Goal: Communication & Community: Answer question/provide support

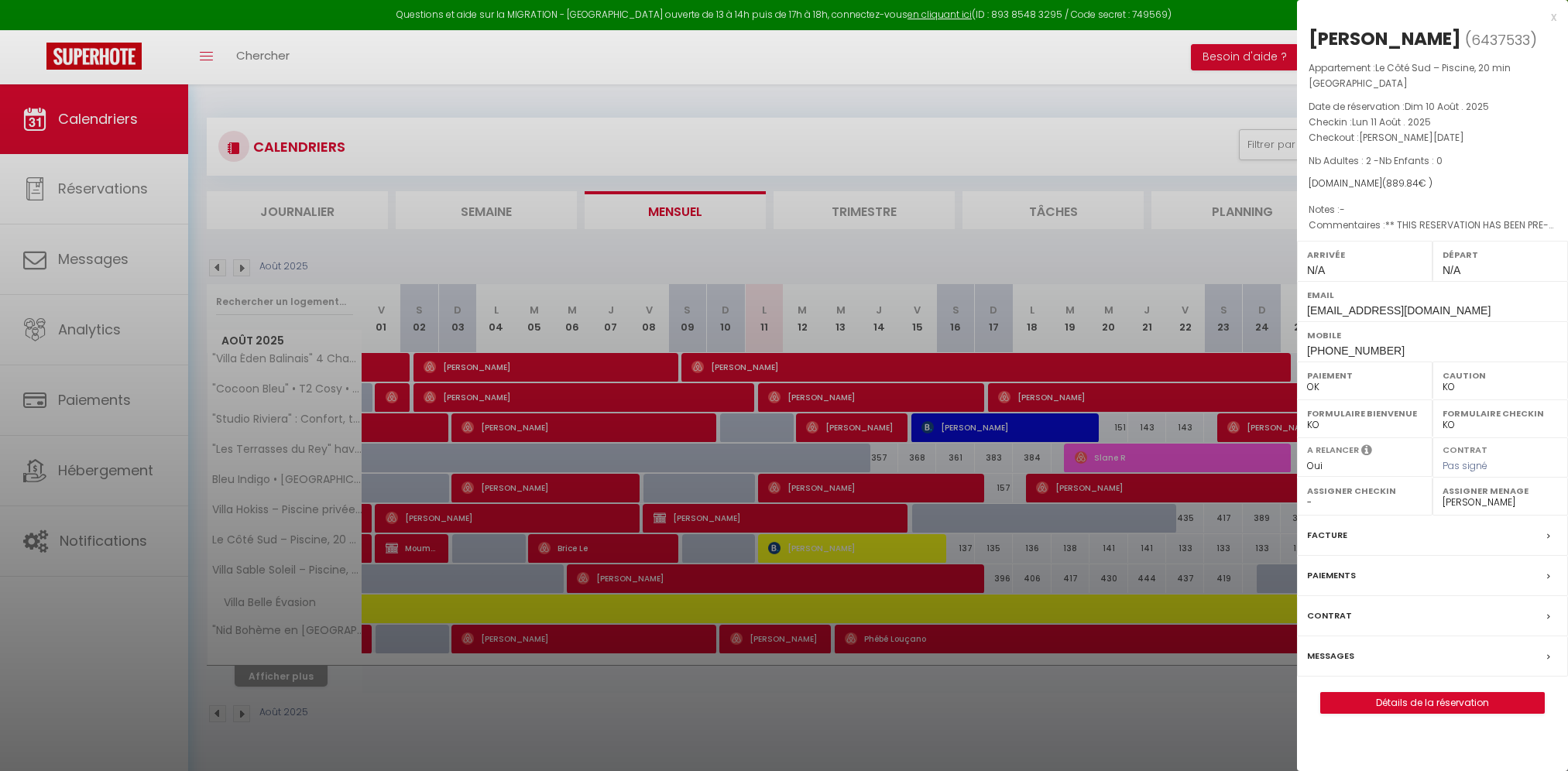
drag, startPoint x: 0, startPoint y: 0, endPoint x: 409, endPoint y: 81, distance: 416.9
click at [423, 73] on div at bounding box center [784, 385] width 1568 height 771
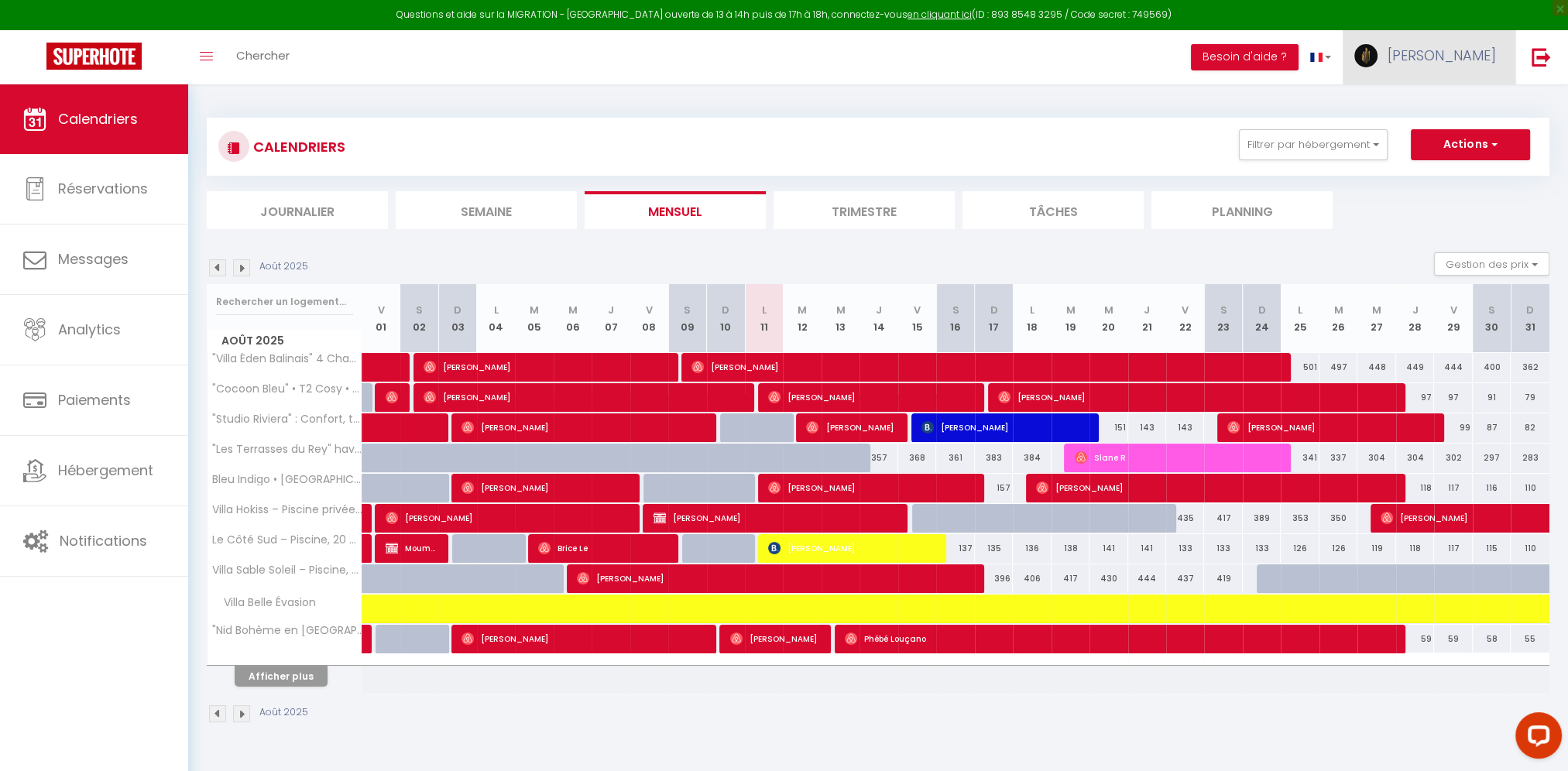
click at [1454, 64] on span "[PERSON_NAME]" at bounding box center [1441, 55] width 108 height 20
click at [1440, 105] on link "Paramètres" at bounding box center [1453, 108] width 115 height 26
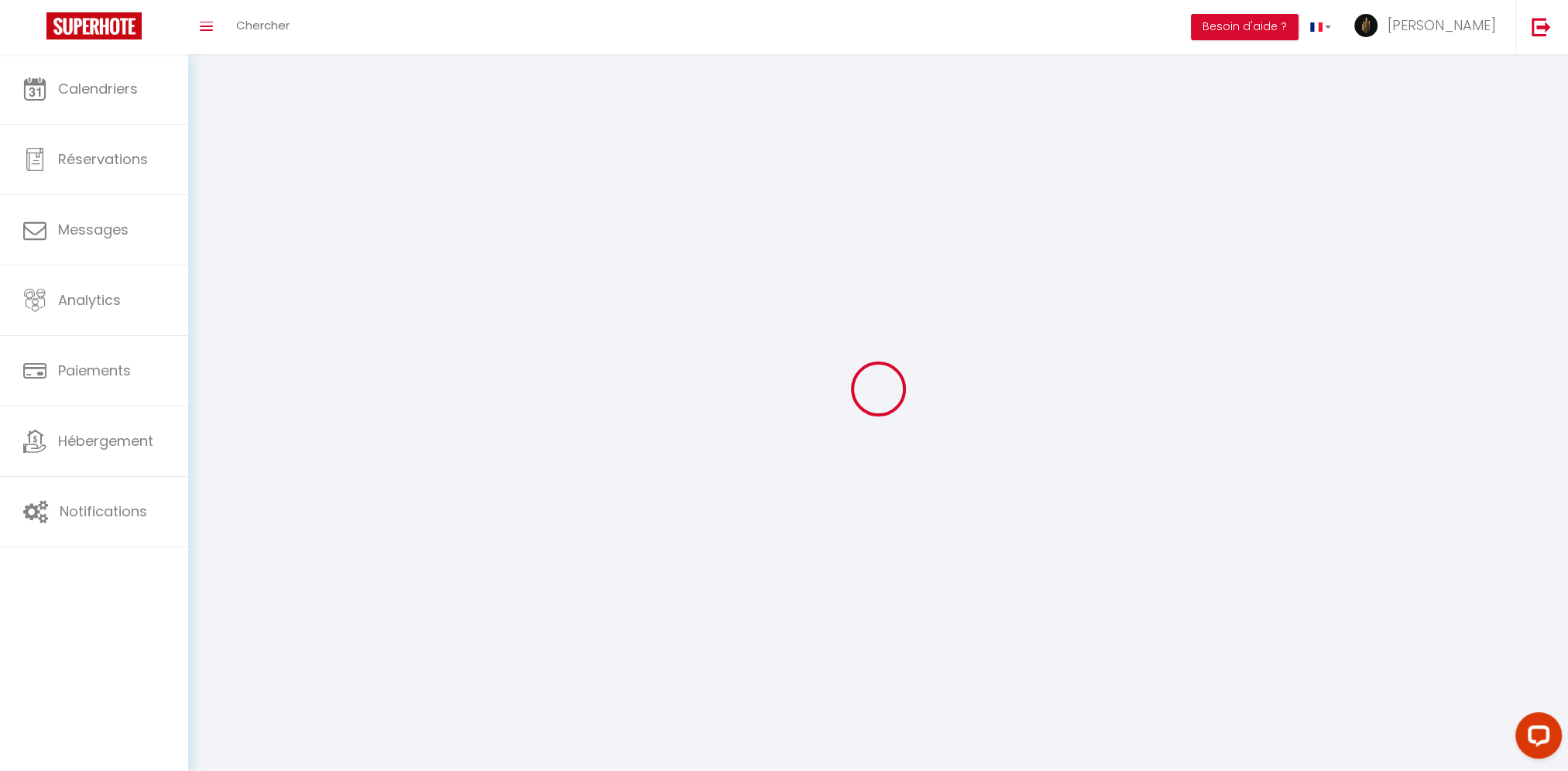
type input "[PERSON_NAME]"
type input "courtain"
type input "0749802600"
type input "IMMEUBLE CENTER AZUR, [STREET_ADDRESS]"
type input "83480"
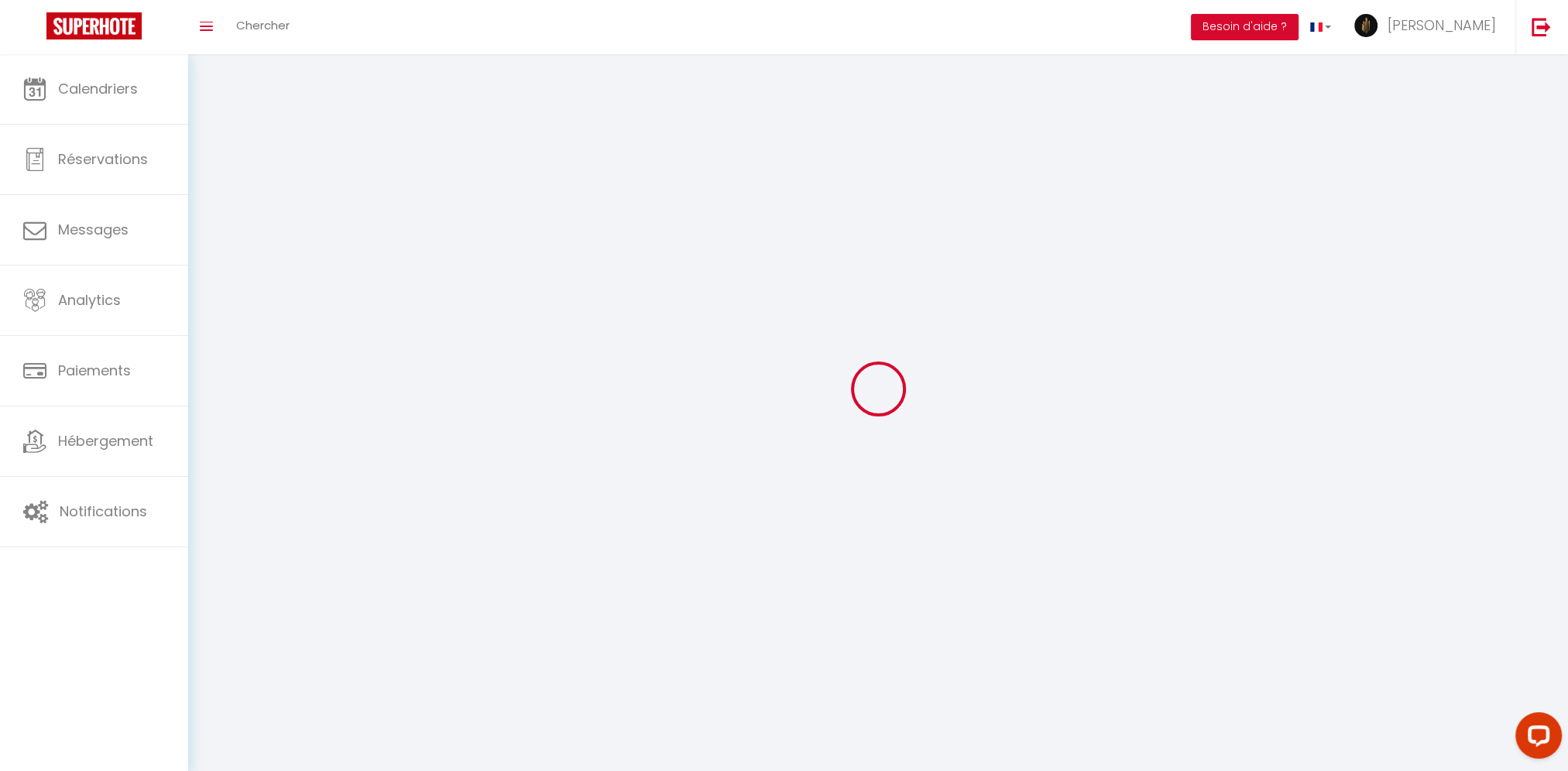
type input "PUGET SUR ARGENS"
type input "E2qOKdr0PjUlLnknXwaqvqK69"
type input "4GaNDf5VphHGn3eznIGFsEpuw"
type input "[URL][DOMAIN_NAME]"
select select "28"
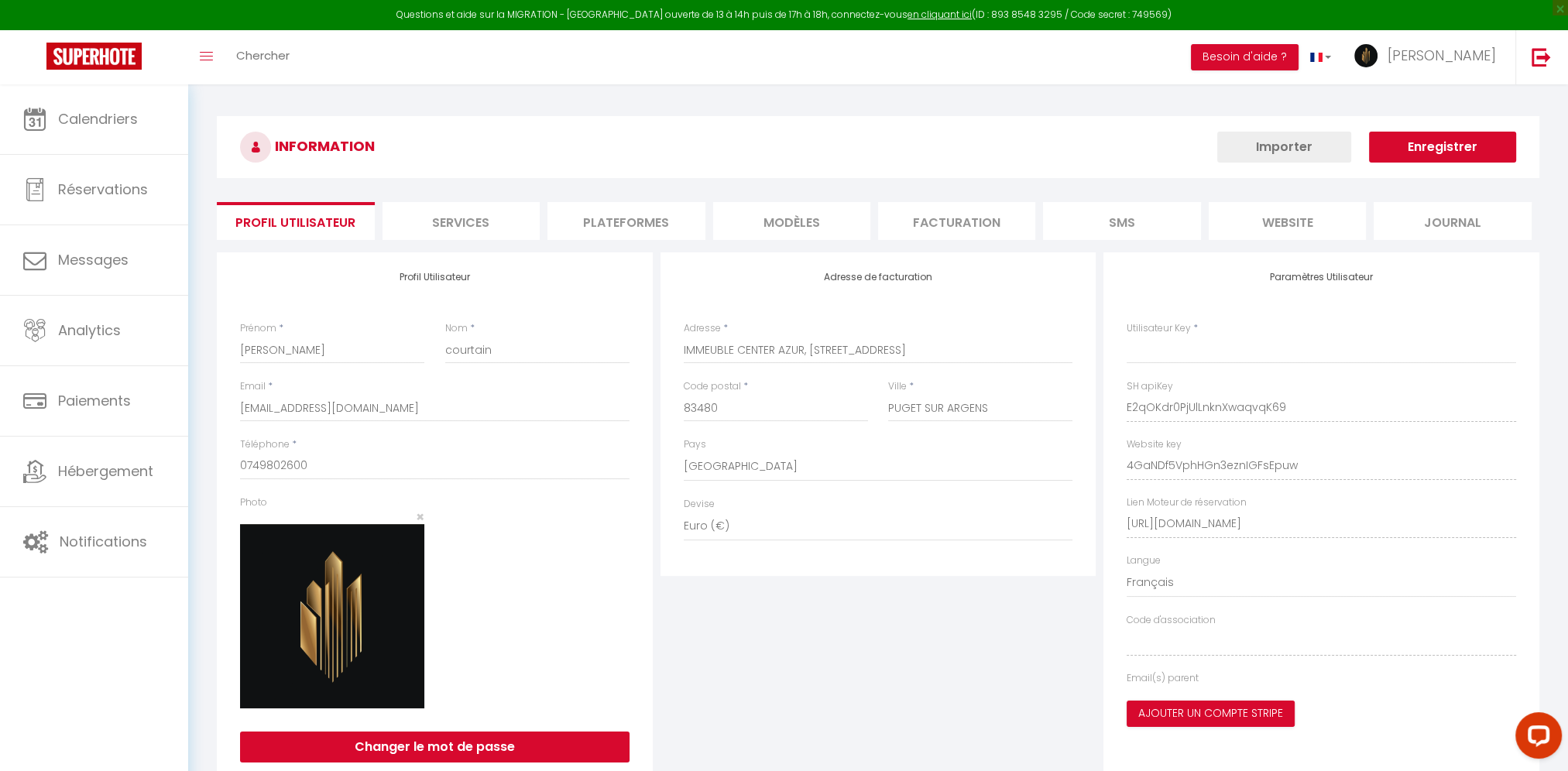
type input "E2qOKdr0PjUlLnknXwaqvqK69"
type input "4GaNDf5VphHGn3eznIGFsEpuw"
type input "[URL][DOMAIN_NAME]"
select select "fr"
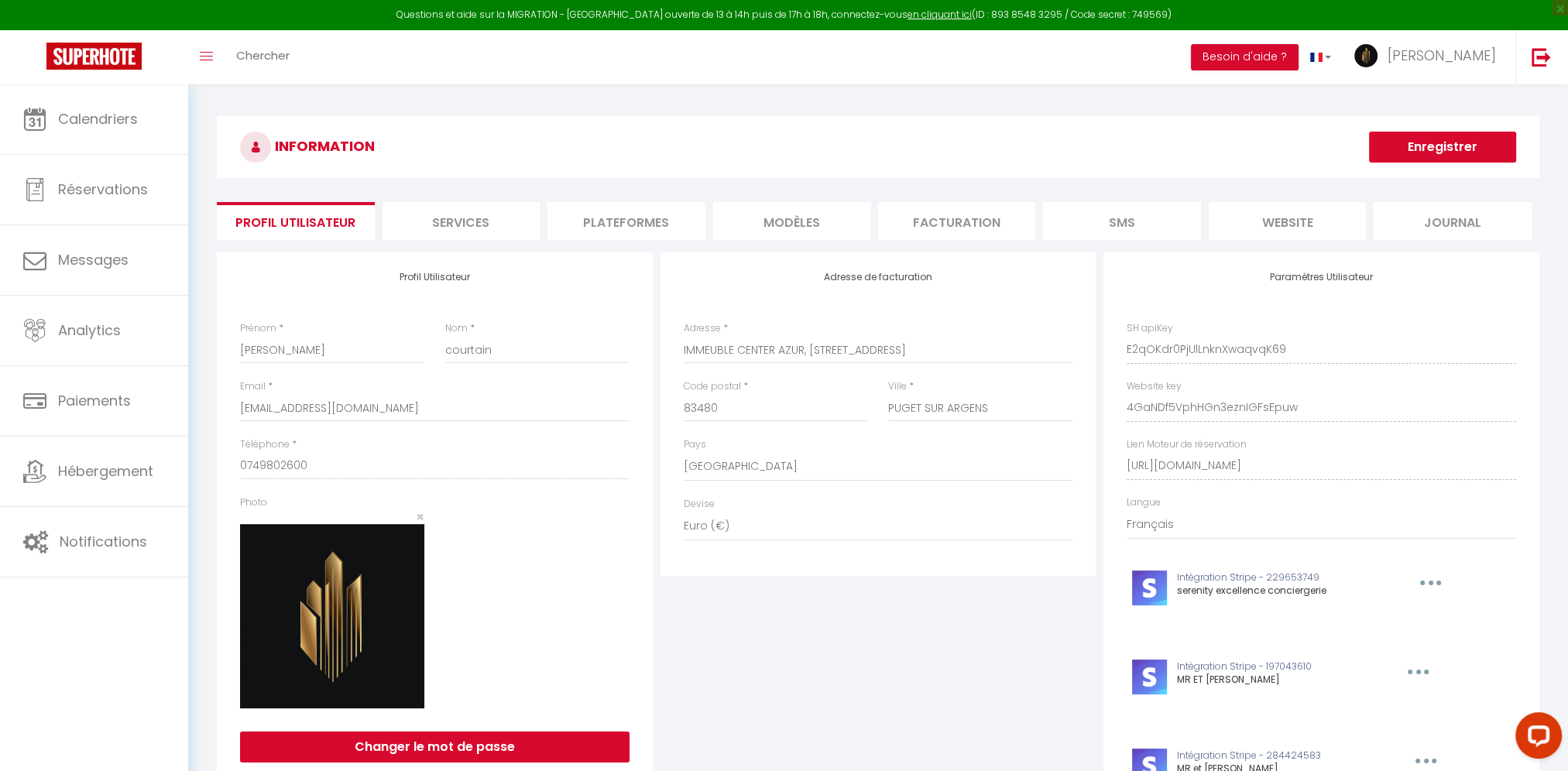
click at [645, 217] on li "Plateformes" at bounding box center [626, 221] width 157 height 38
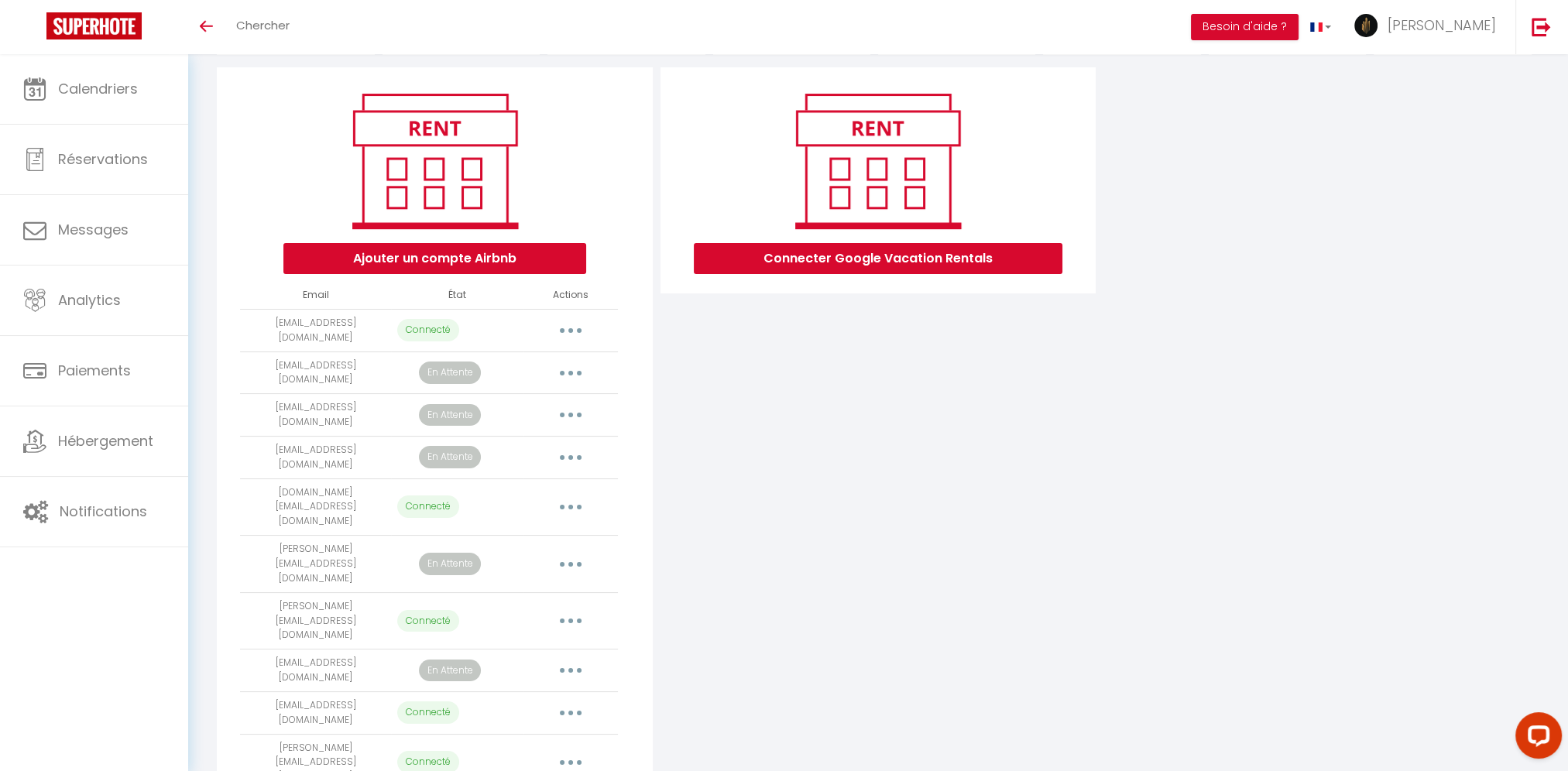
click at [580, 412] on button "button" at bounding box center [570, 415] width 43 height 24
click at [544, 497] on link "Reconnecter le compte" at bounding box center [502, 506] width 171 height 26
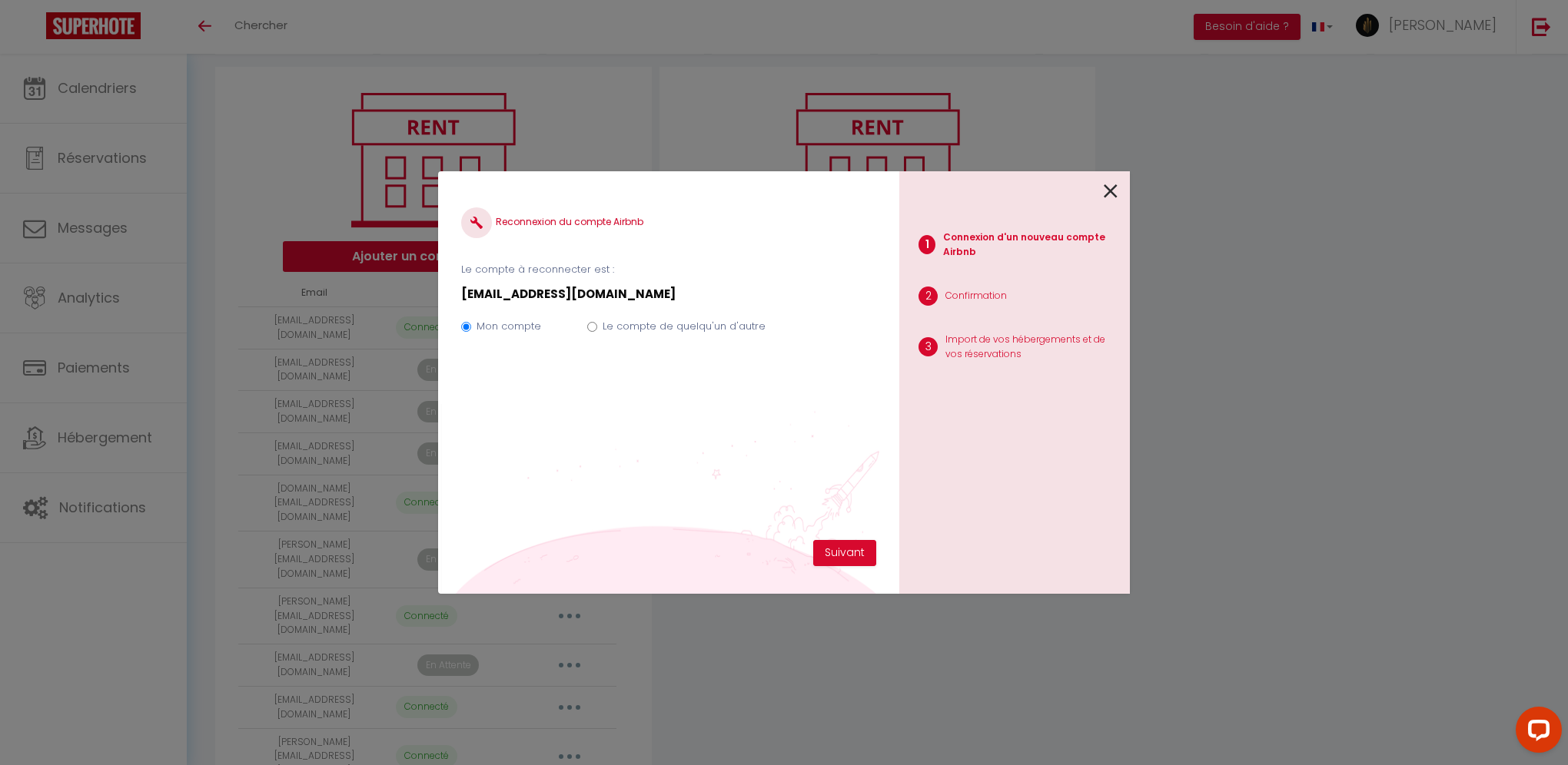
click at [722, 331] on label "Le compte de quelqu'un d'autre" at bounding box center [683, 326] width 163 height 15
click at [597, 331] on input "Le compte de quelqu'un d'autre" at bounding box center [592, 326] width 10 height 10
radio input "true"
radio input "false"
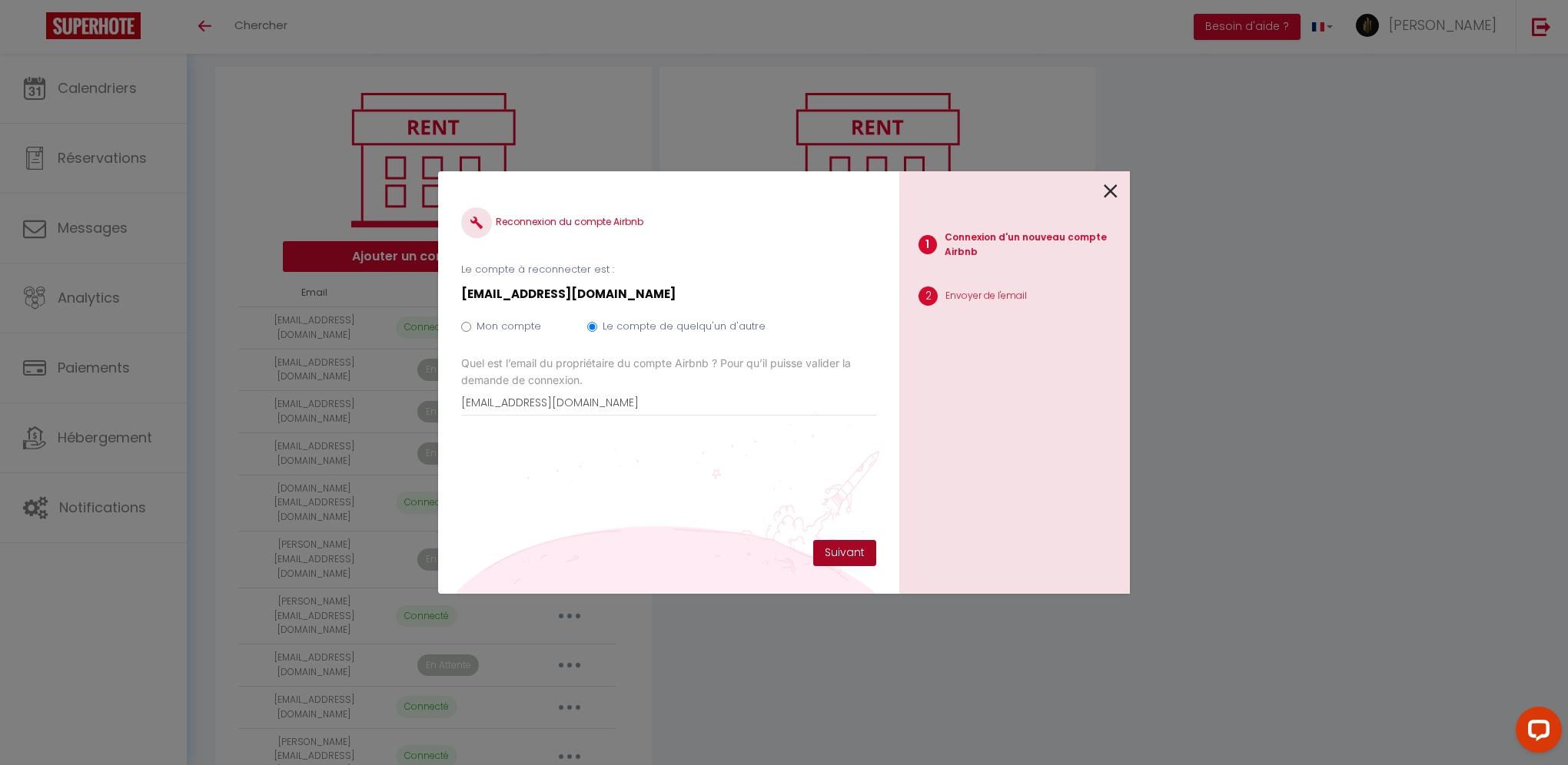
click at [848, 553] on button "Suivant" at bounding box center [845, 553] width 63 height 26
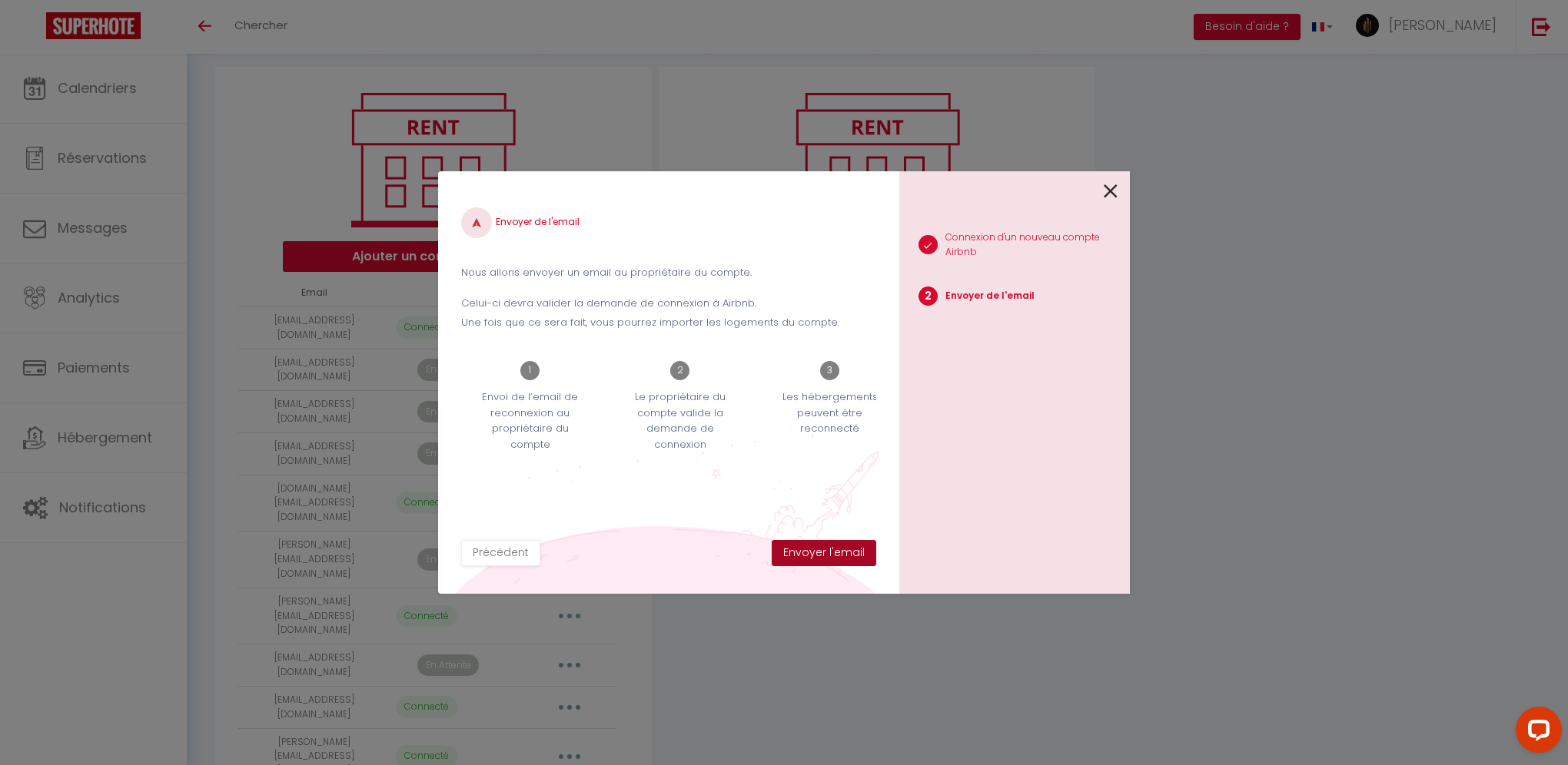
click at [848, 553] on button "Envoyer l'email" at bounding box center [824, 553] width 104 height 26
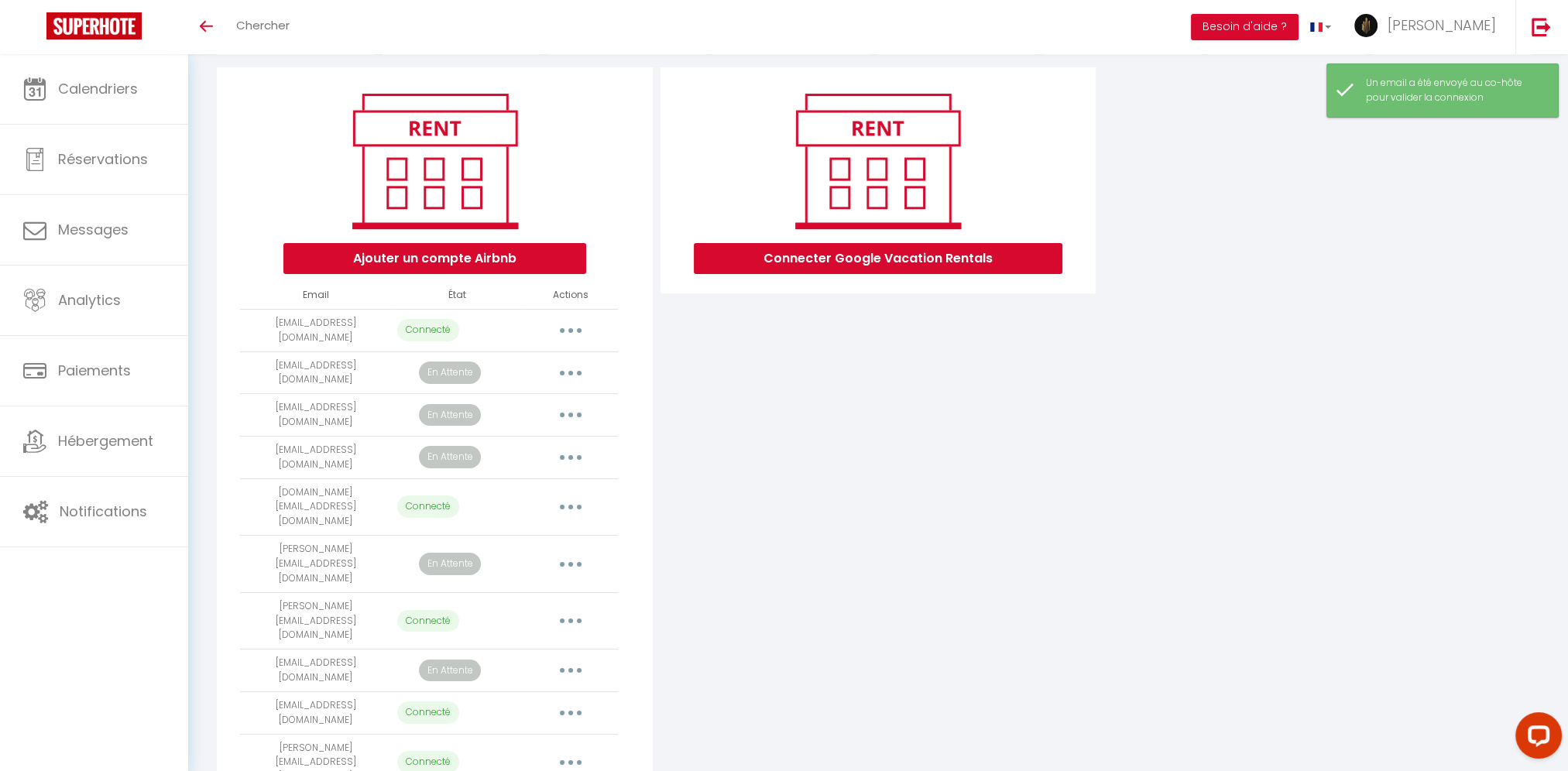
click at [576, 372] on button "button" at bounding box center [570, 373] width 43 height 24
click at [525, 456] on link "Reconnecter le compte" at bounding box center [502, 464] width 171 height 26
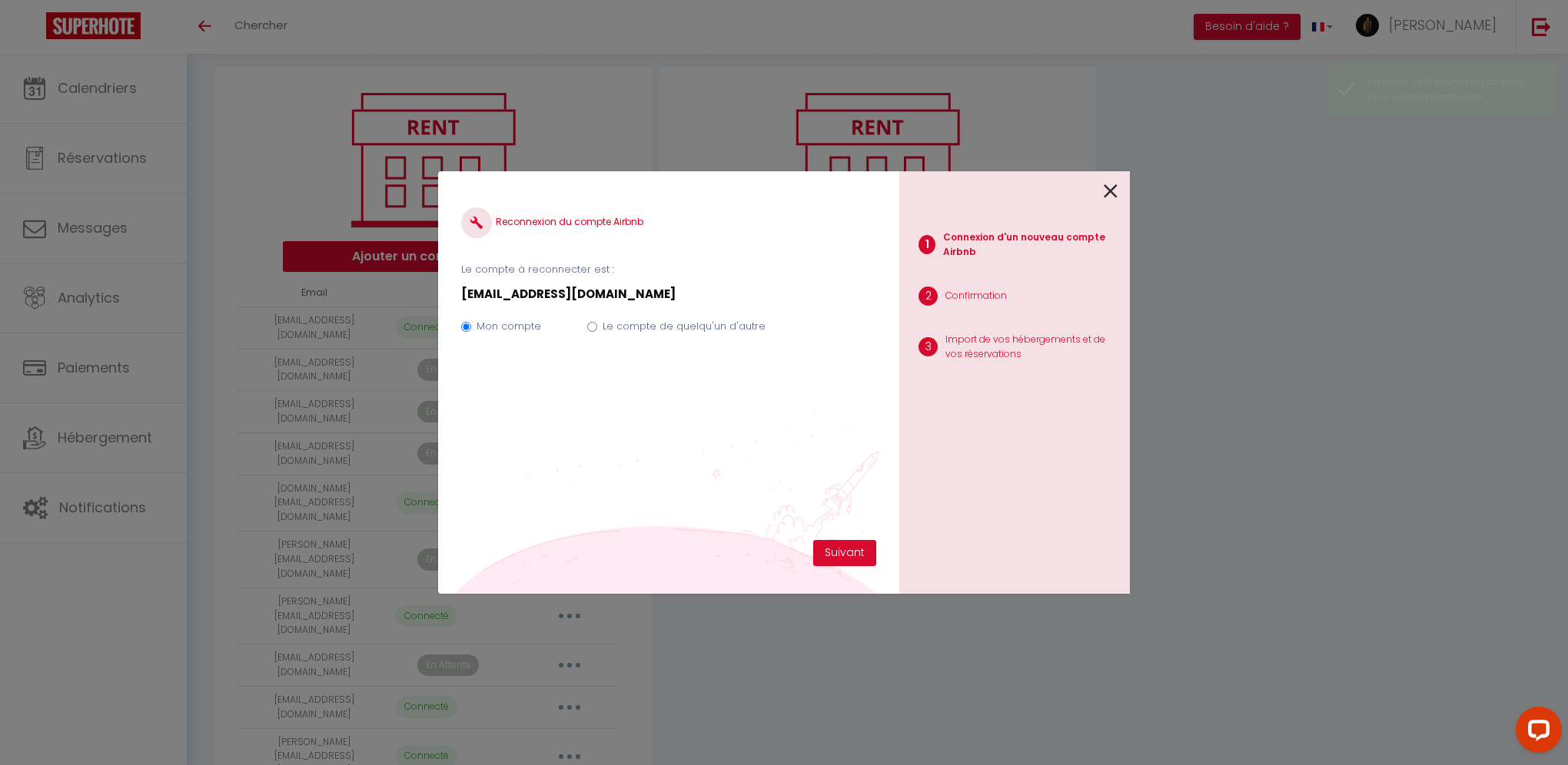
click at [715, 327] on label "Le compte de quelqu'un d'autre" at bounding box center [683, 326] width 163 height 15
click at [597, 327] on input "Le compte de quelqu'un d'autre" at bounding box center [592, 326] width 10 height 10
radio input "true"
radio input "false"
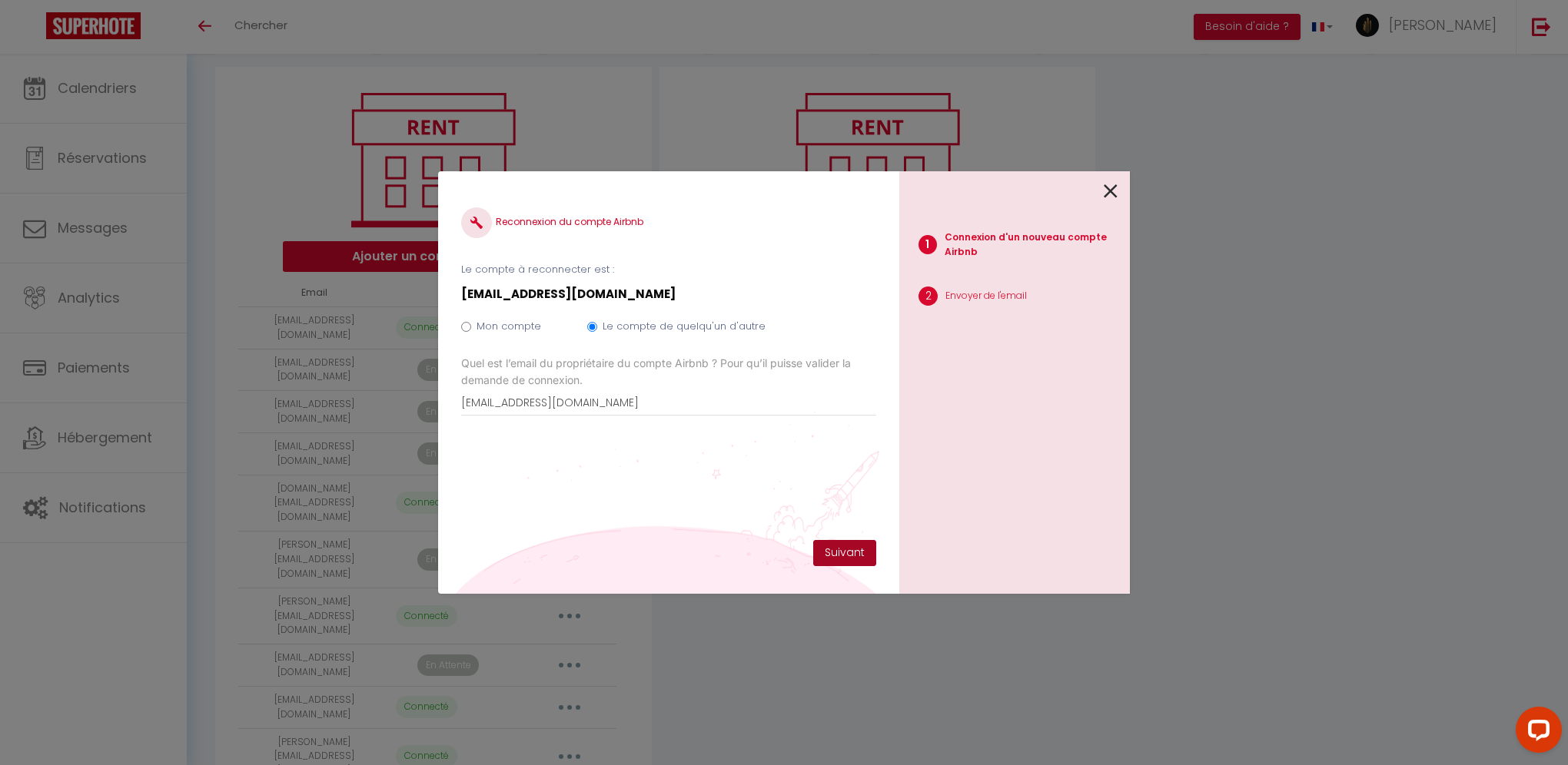
click at [870, 557] on button "Suivant" at bounding box center [845, 553] width 63 height 26
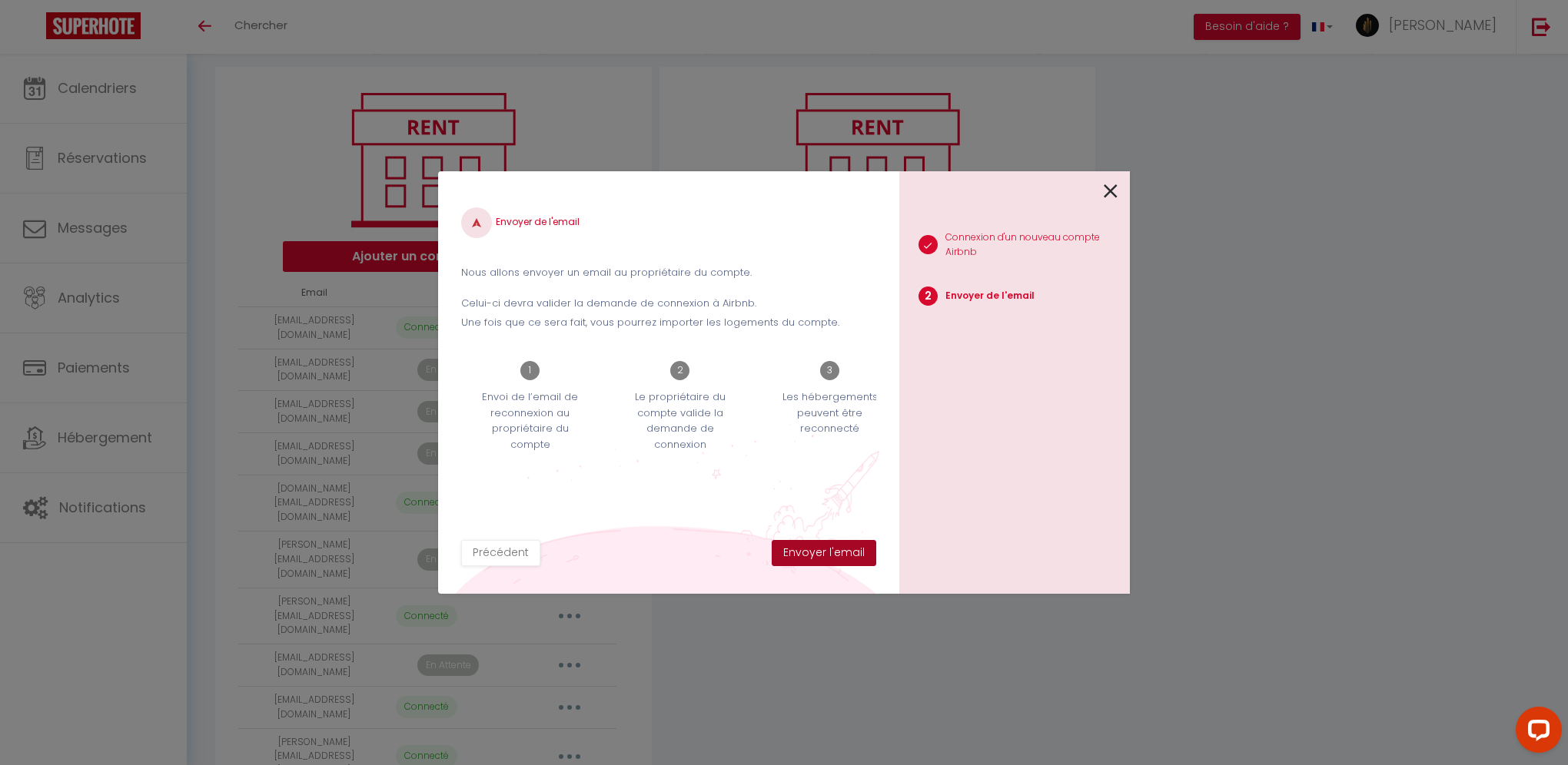
click at [870, 557] on button "Envoyer l'email" at bounding box center [824, 553] width 104 height 26
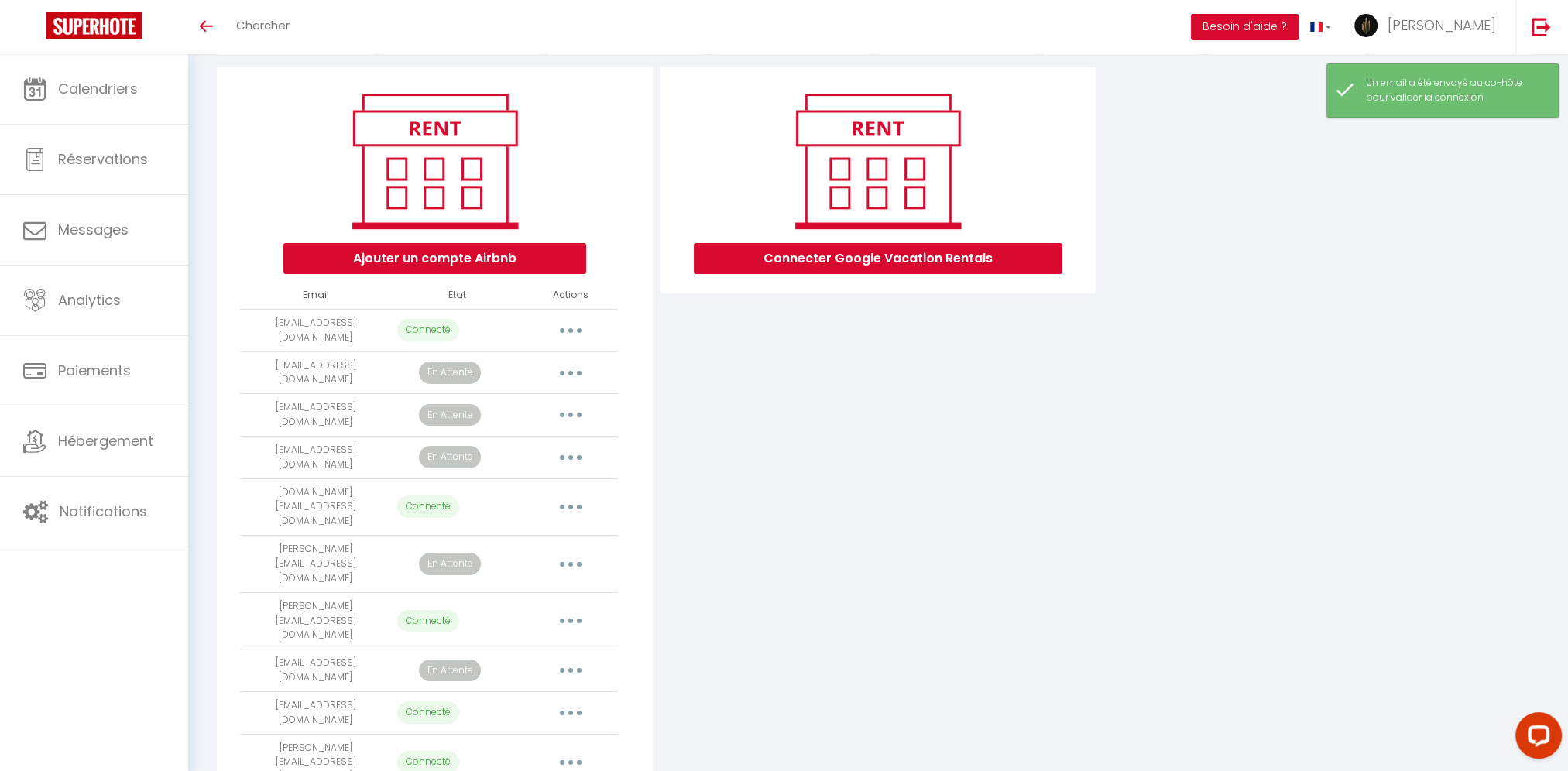
click at [580, 445] on button "button" at bounding box center [570, 457] width 43 height 24
click at [536, 538] on link "Reconnecter le compte" at bounding box center [502, 548] width 171 height 26
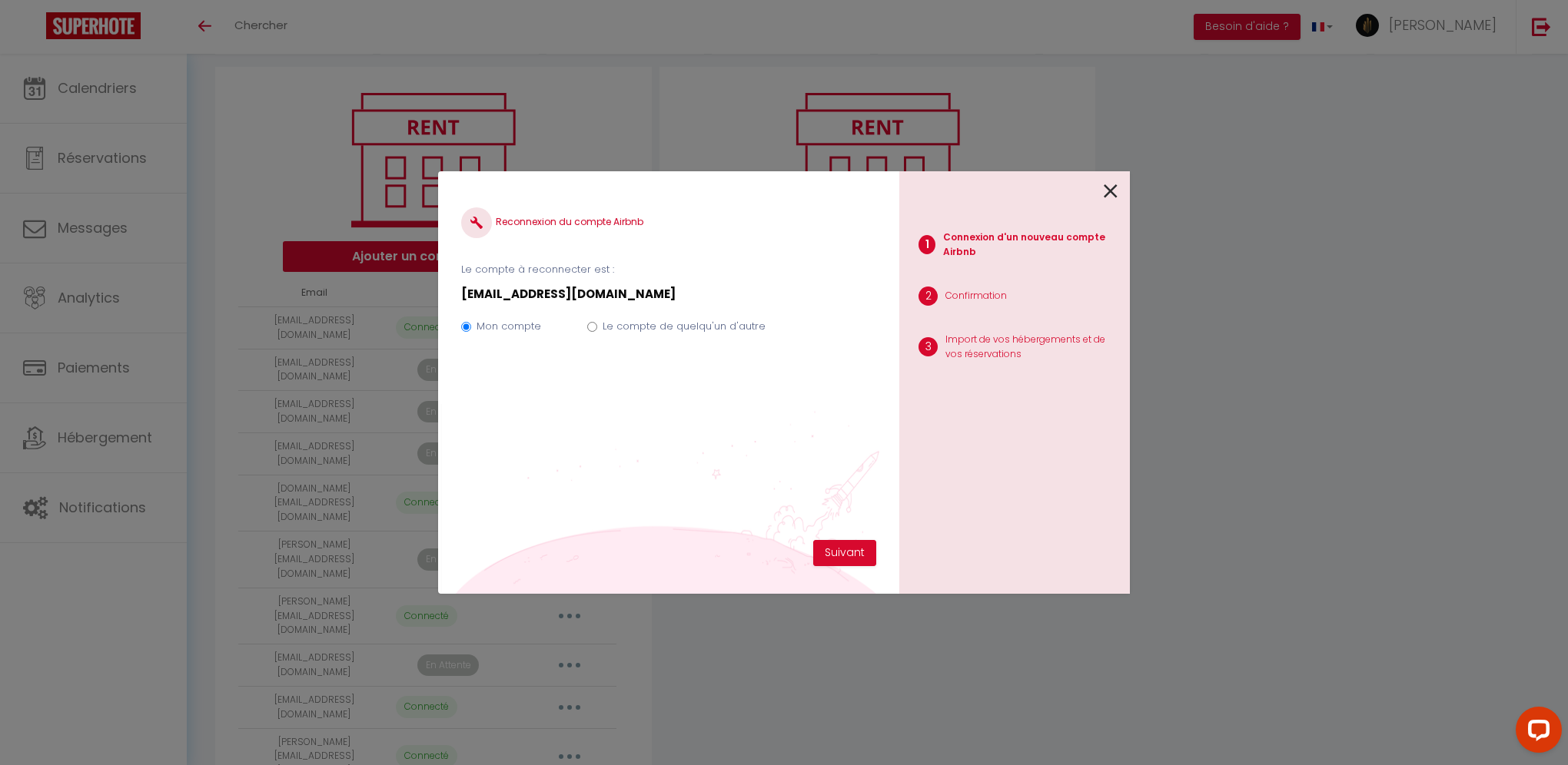
click at [704, 325] on label "Le compte de quelqu'un d'autre" at bounding box center [683, 326] width 163 height 15
click at [597, 325] on input "Le compte de quelqu'un d'autre" at bounding box center [592, 326] width 10 height 10
radio input "true"
radio input "false"
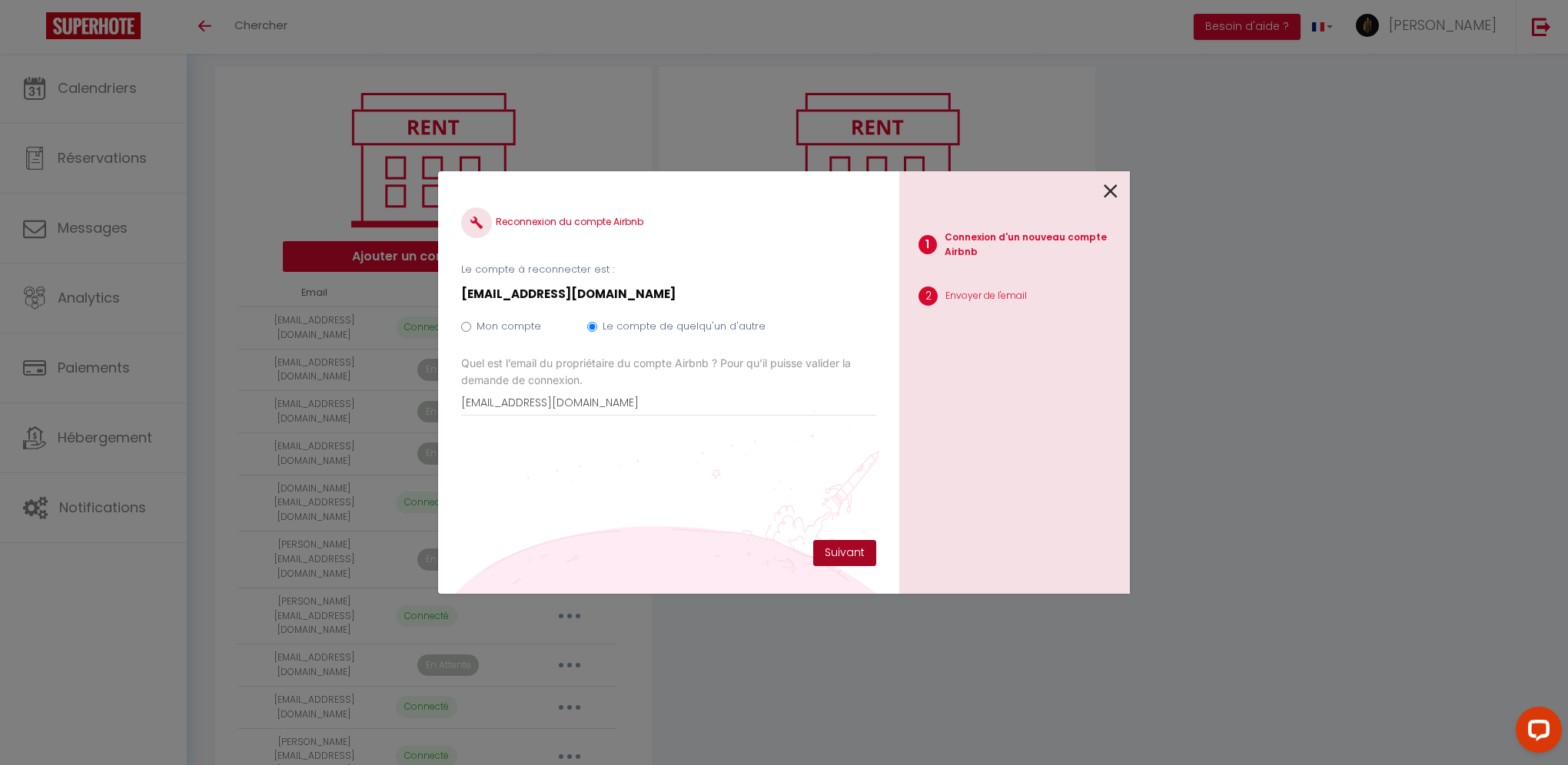
click at [844, 542] on button "Suivant" at bounding box center [845, 553] width 63 height 26
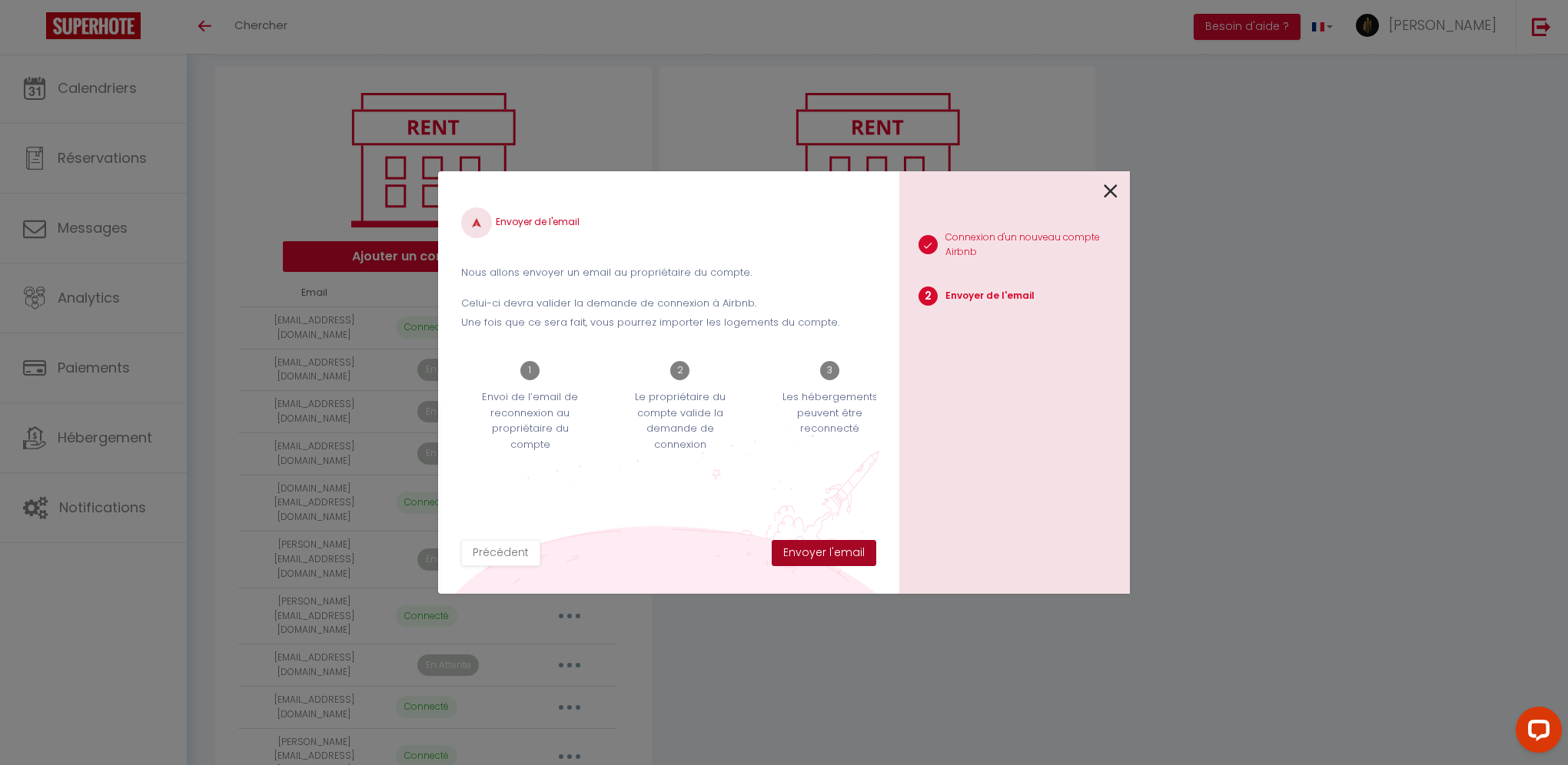
click at [844, 545] on button "Envoyer l'email" at bounding box center [824, 553] width 104 height 26
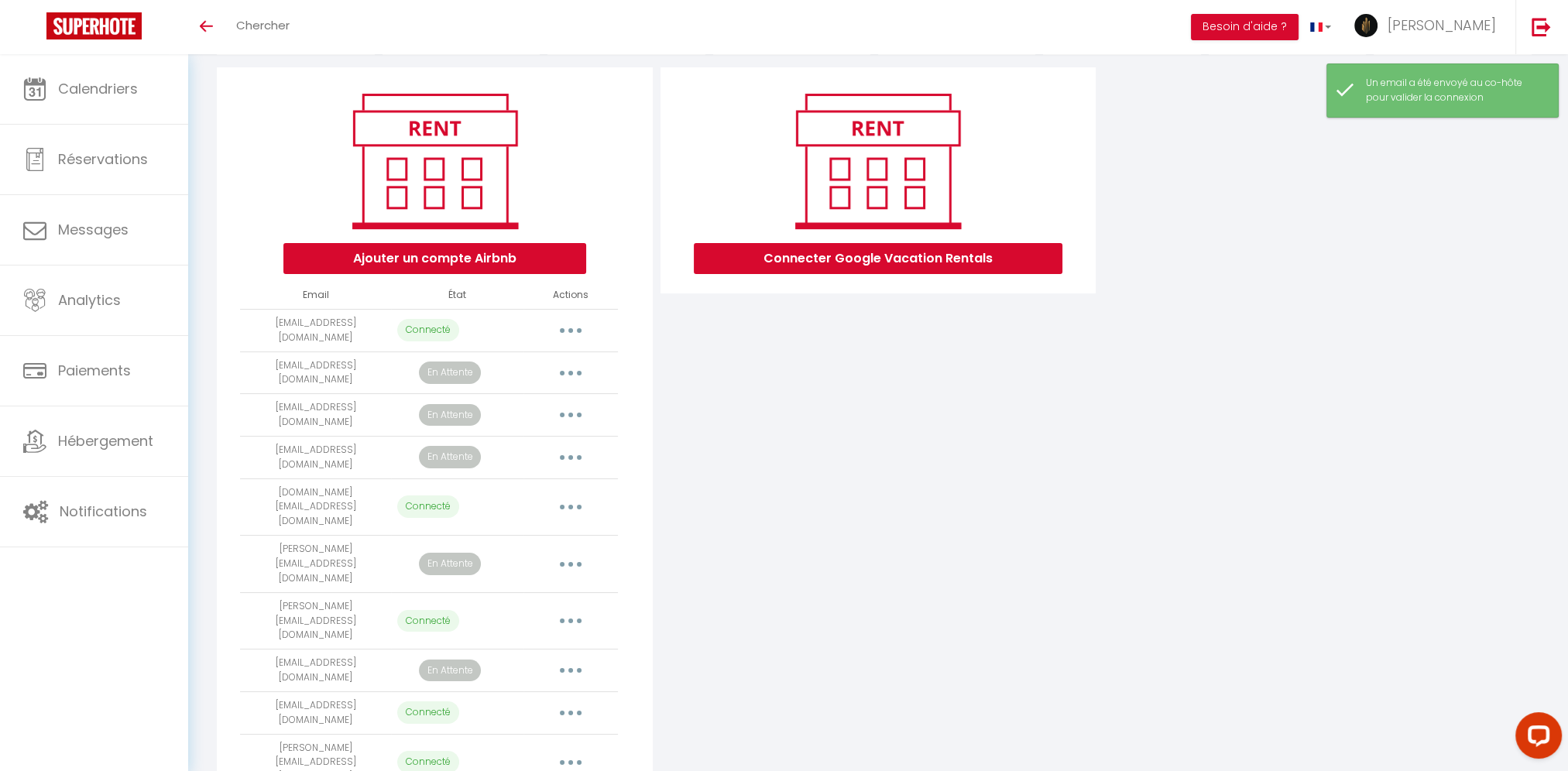
click at [579, 658] on button "button" at bounding box center [570, 671] width 43 height 24
click at [544, 748] on link "Reconnecter le compte" at bounding box center [502, 762] width 171 height 26
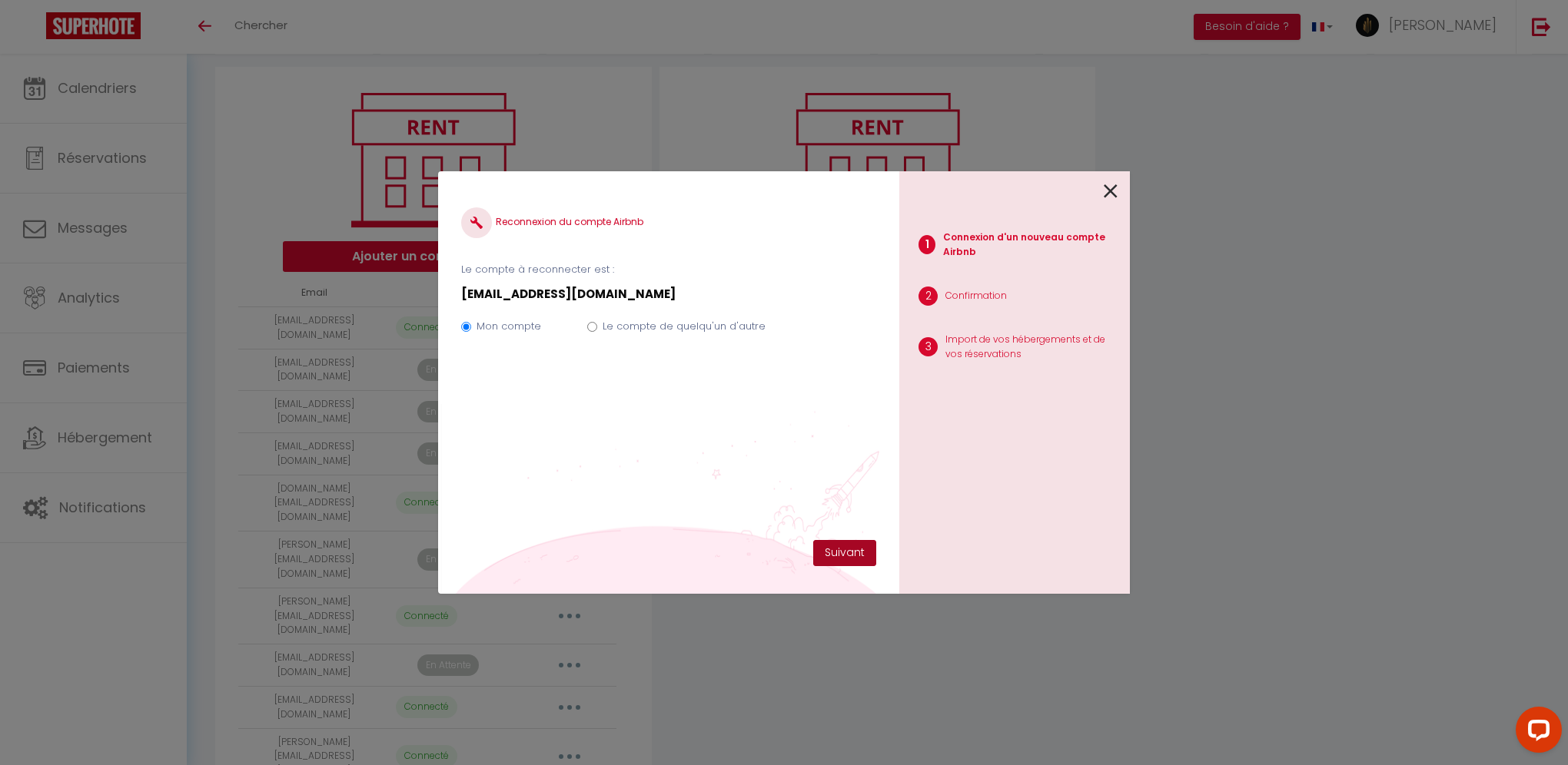
click at [862, 553] on button "Suivant" at bounding box center [845, 553] width 63 height 26
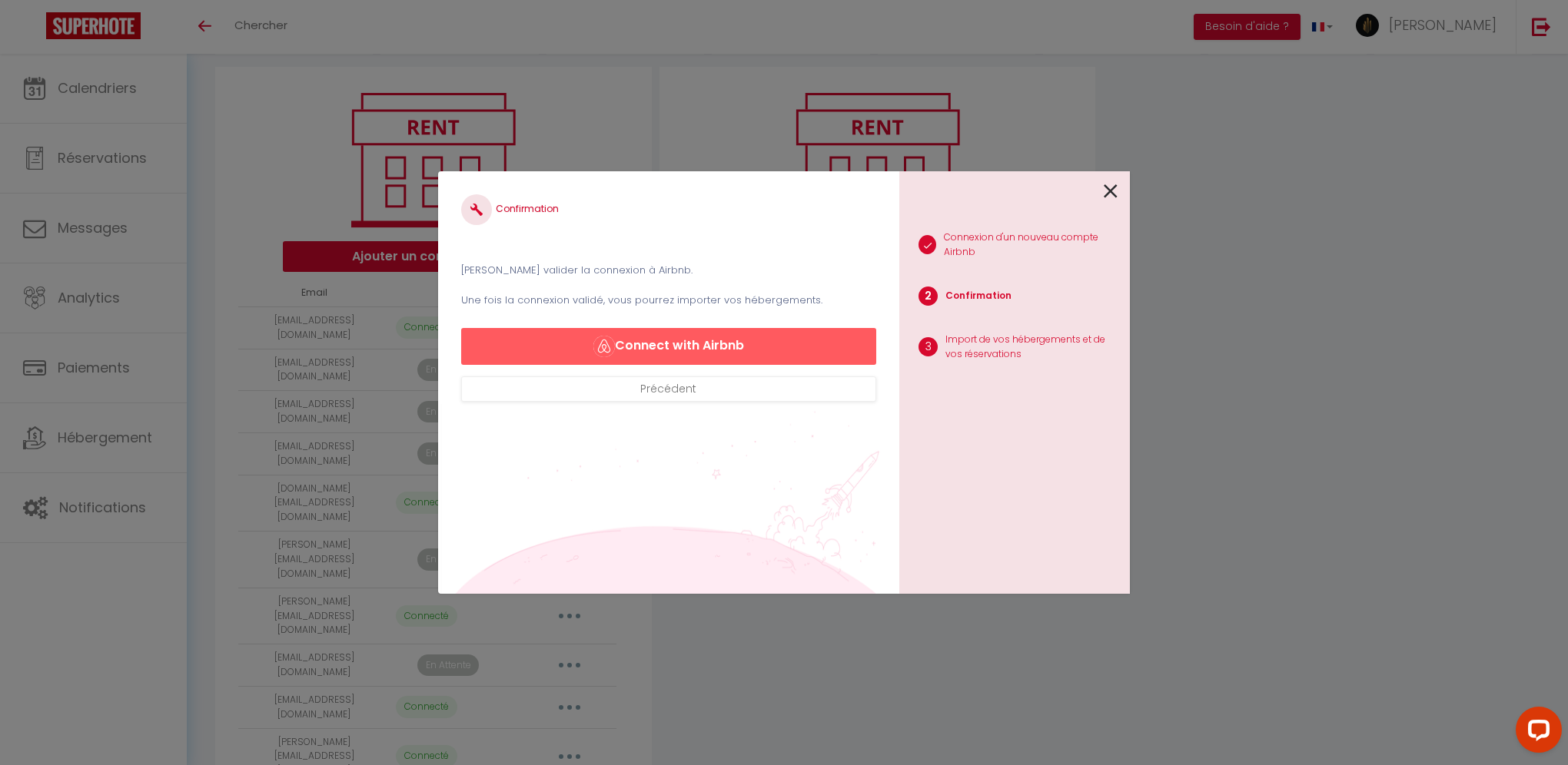
click at [1107, 190] on icon at bounding box center [1110, 191] width 14 height 23
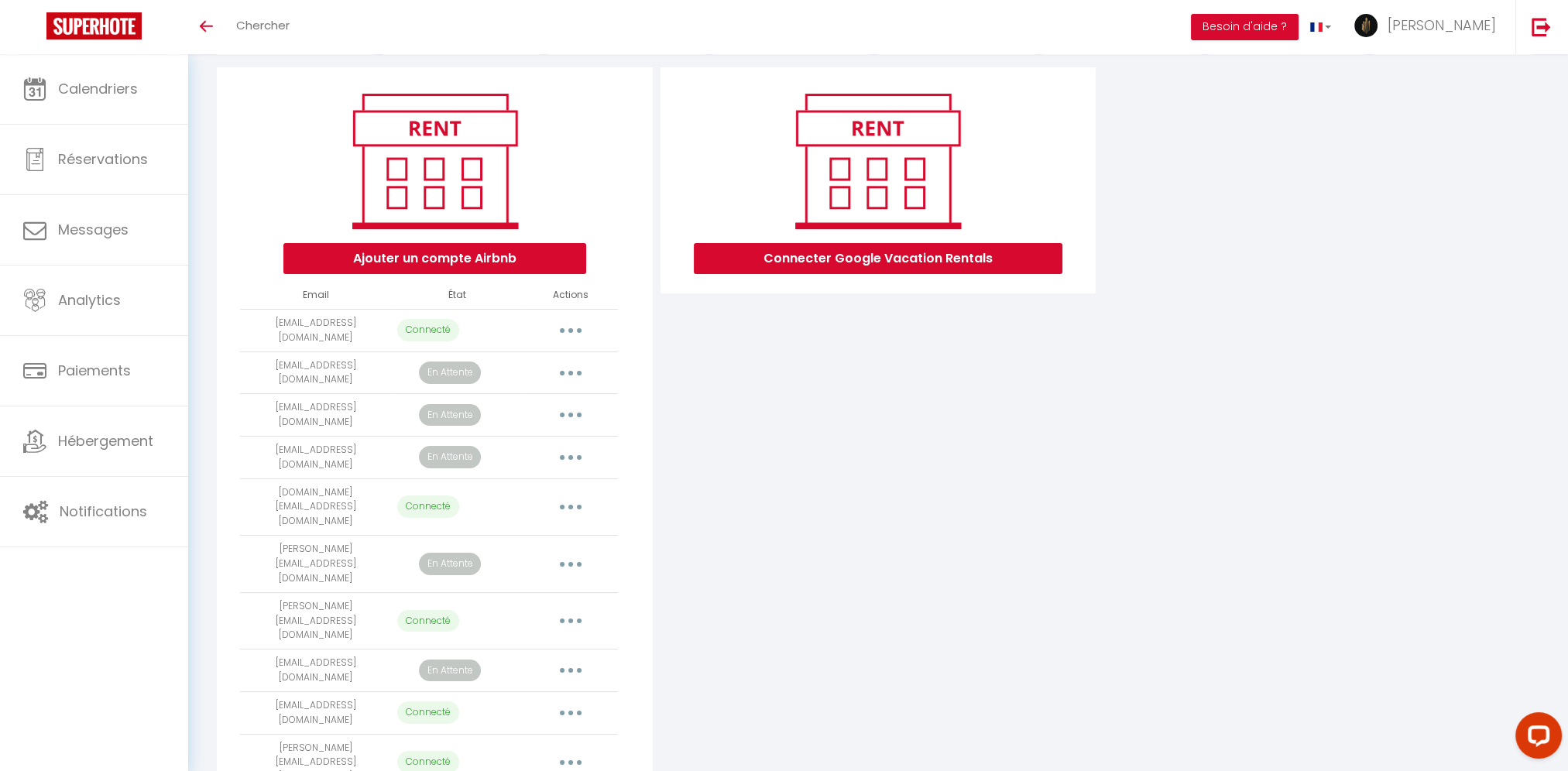
click at [580, 658] on button "button" at bounding box center [570, 671] width 43 height 24
click at [533, 748] on link "Reconnecter le compte" at bounding box center [502, 762] width 171 height 26
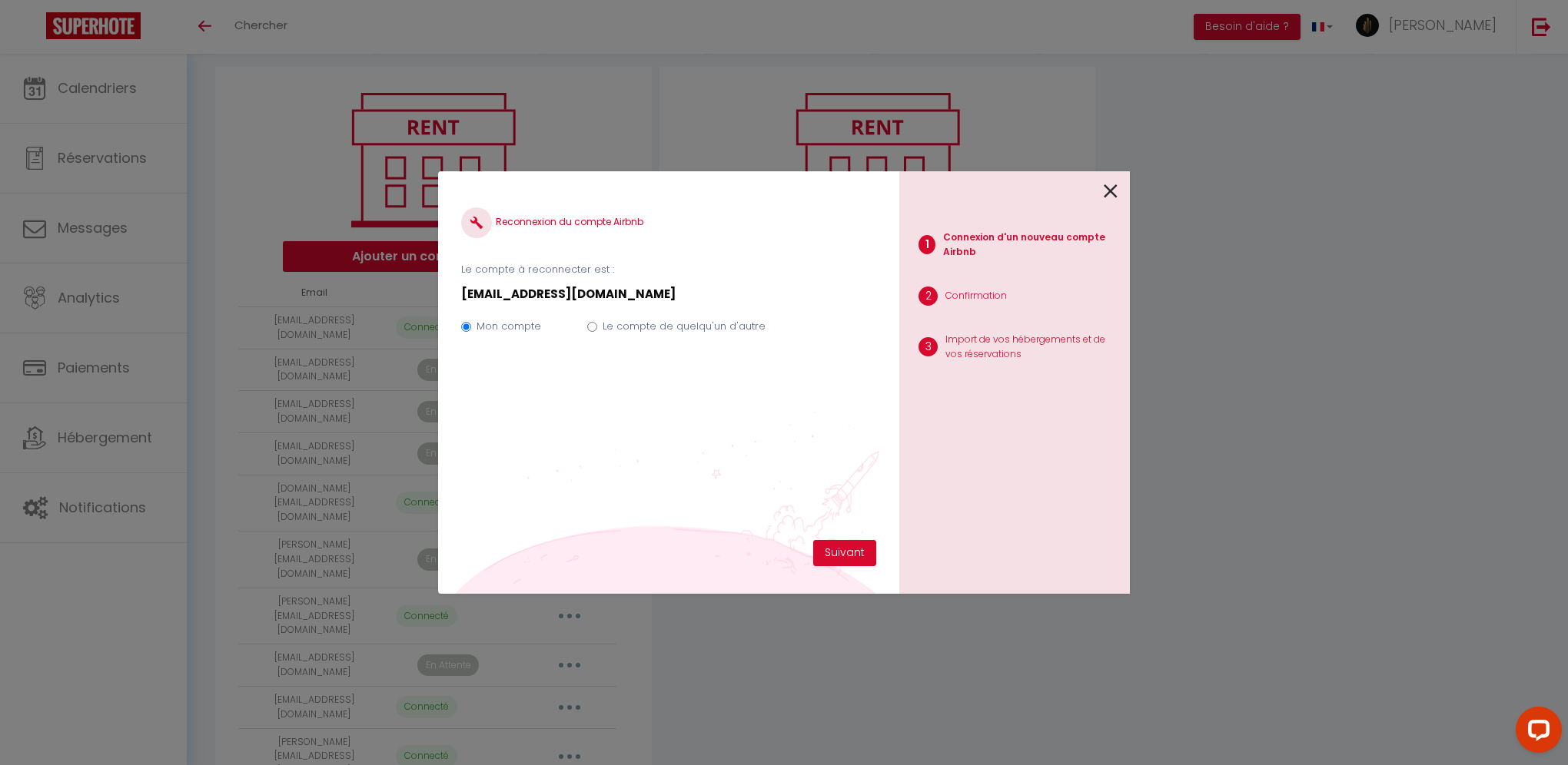
click at [681, 329] on label "Le compte de quelqu'un d'autre" at bounding box center [683, 326] width 163 height 15
click at [597, 329] on input "Le compte de quelqu'un d'autre" at bounding box center [592, 326] width 10 height 10
radio input "true"
radio input "false"
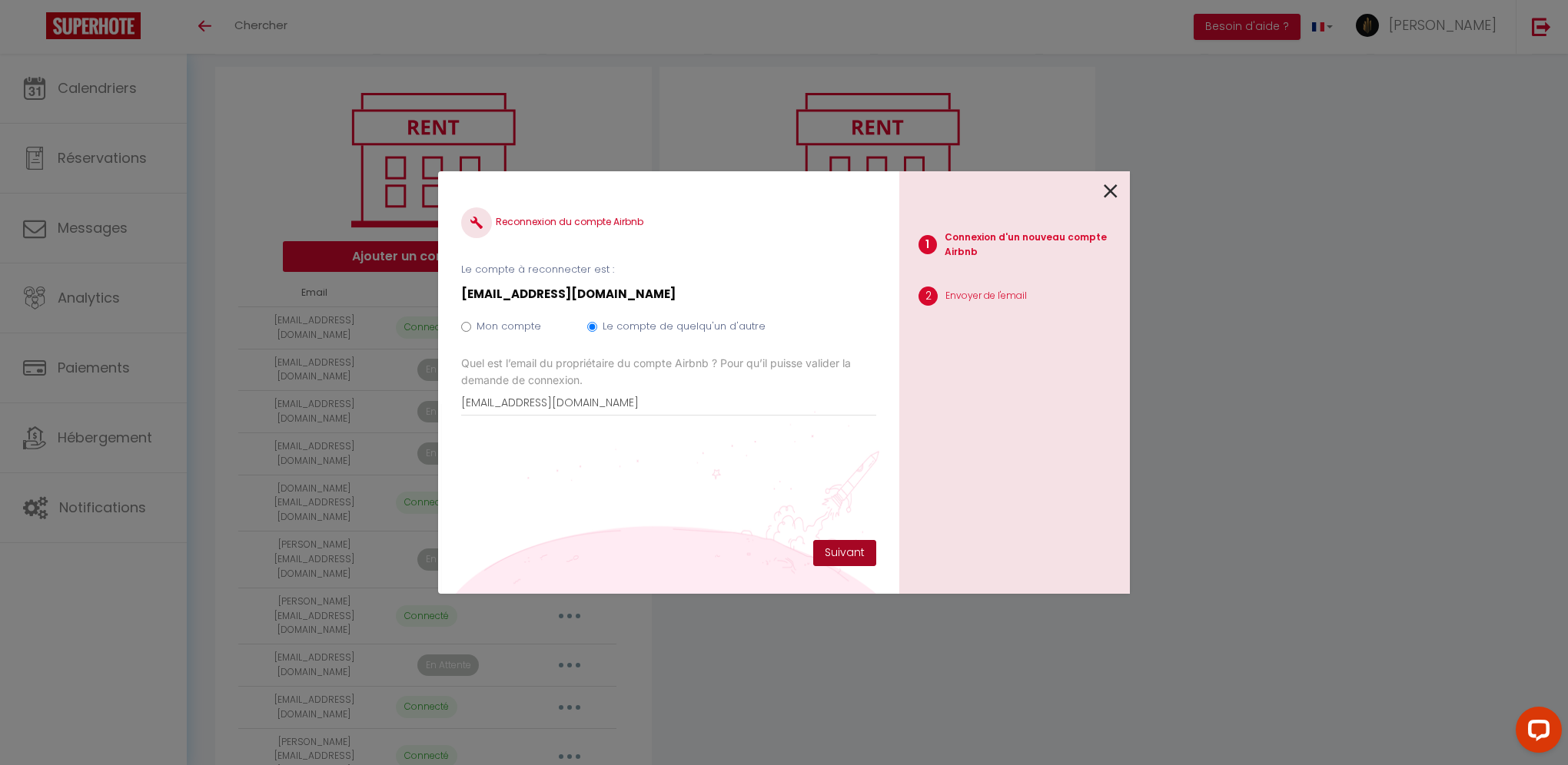
click at [830, 546] on button "Suivant" at bounding box center [845, 553] width 63 height 26
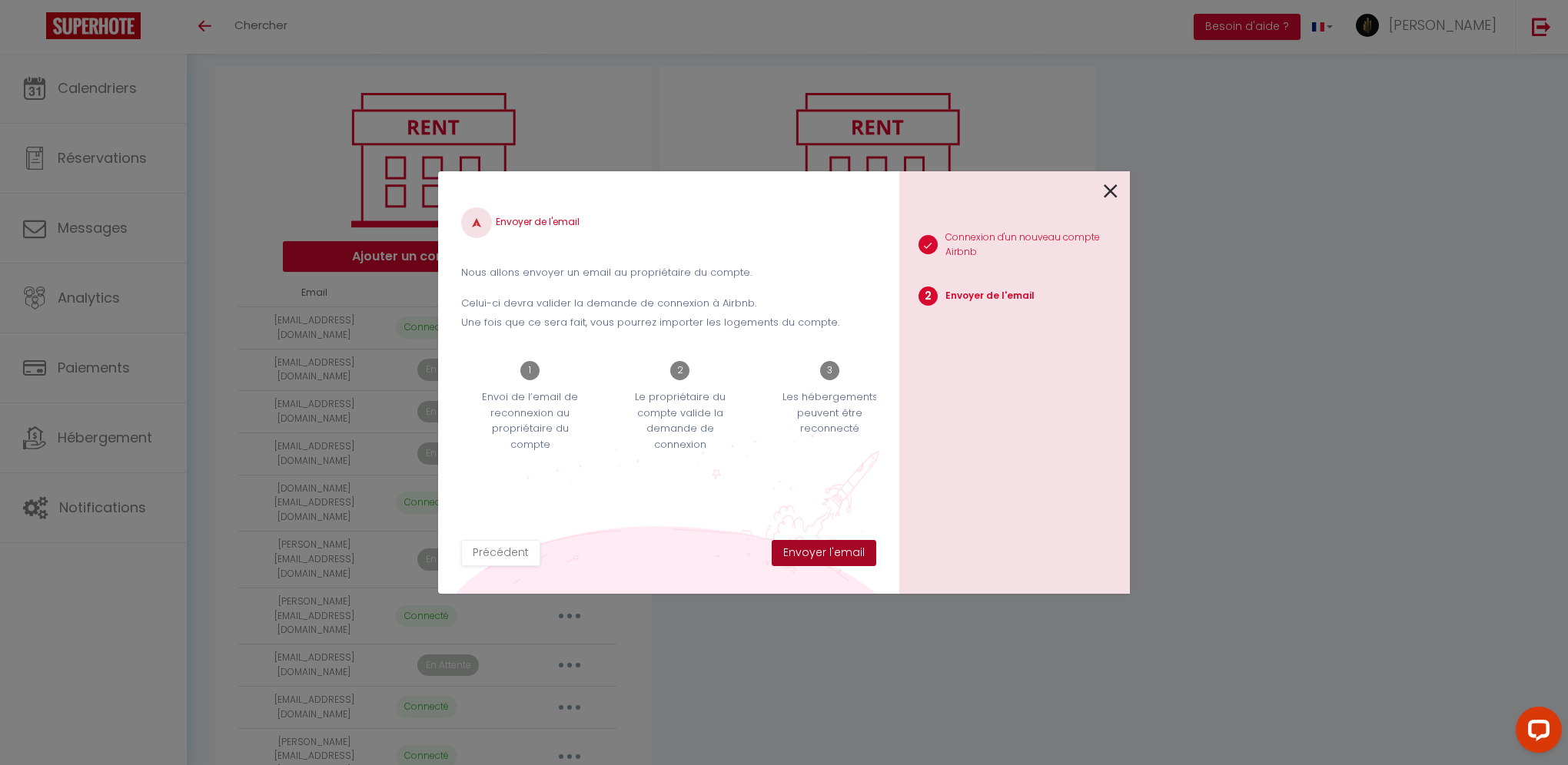
click at [830, 546] on button "Envoyer l'email" at bounding box center [824, 553] width 104 height 26
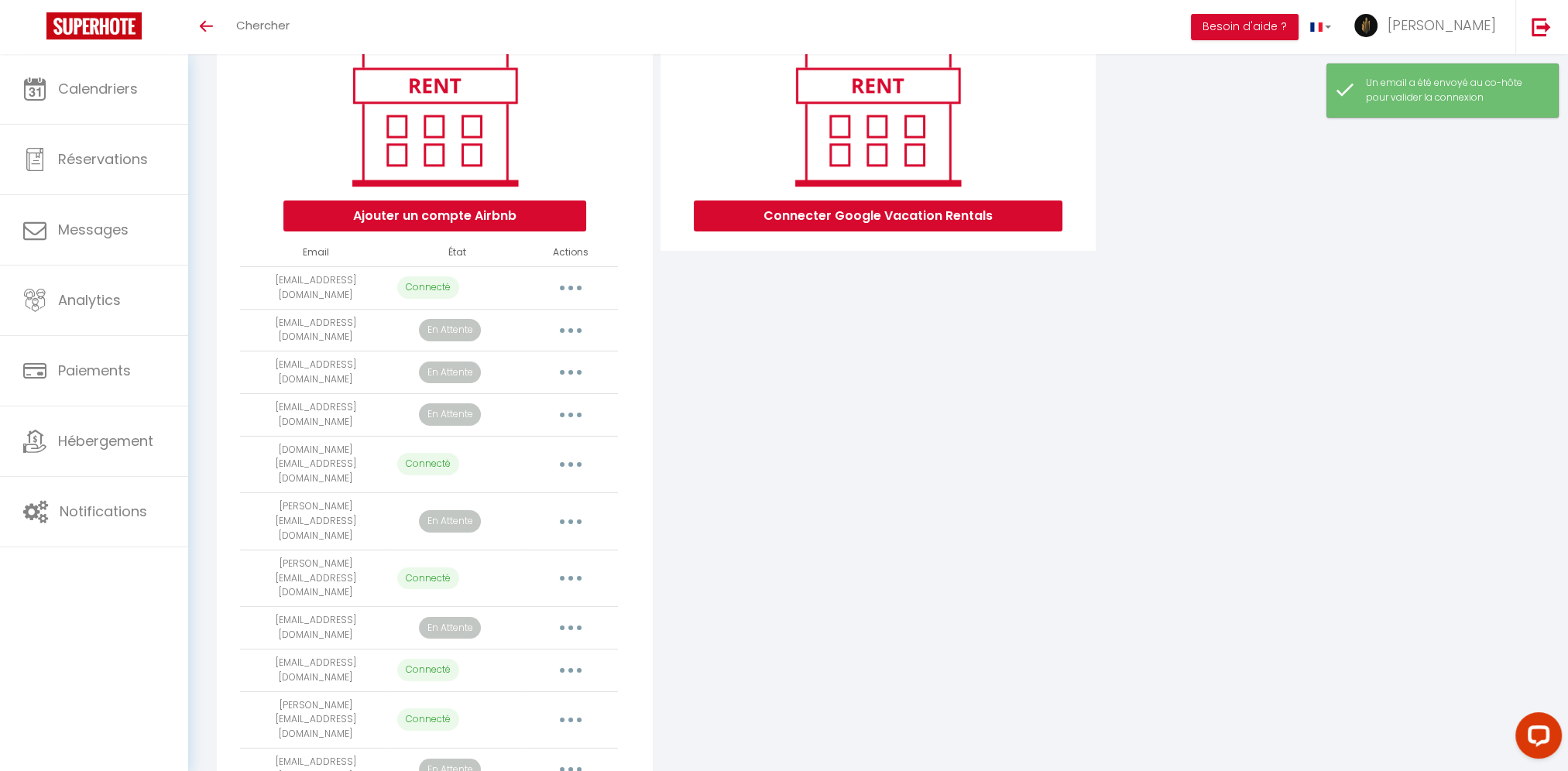
scroll to position [235, 0]
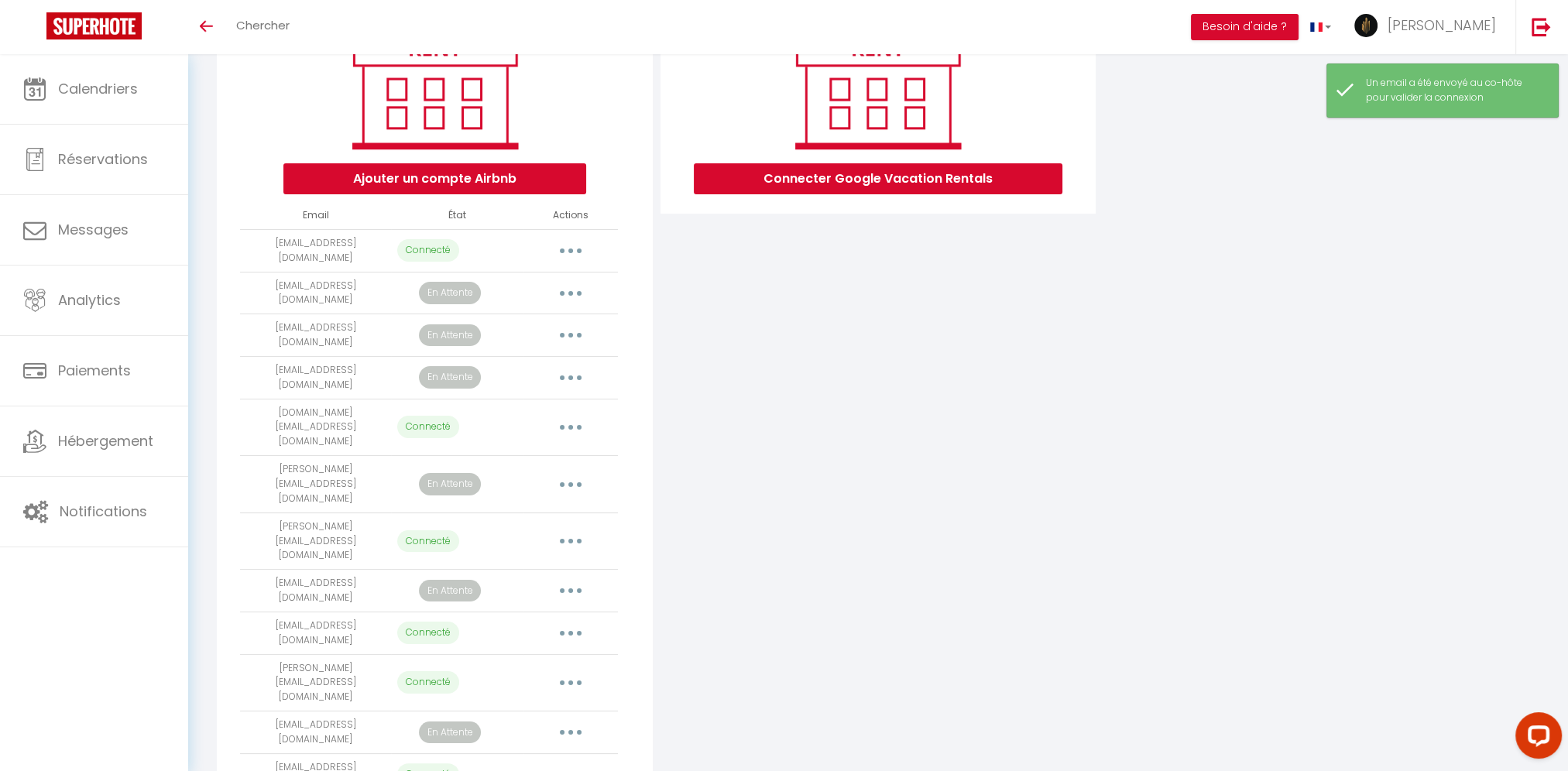
click at [575, 720] on button "button" at bounding box center [570, 732] width 43 height 24
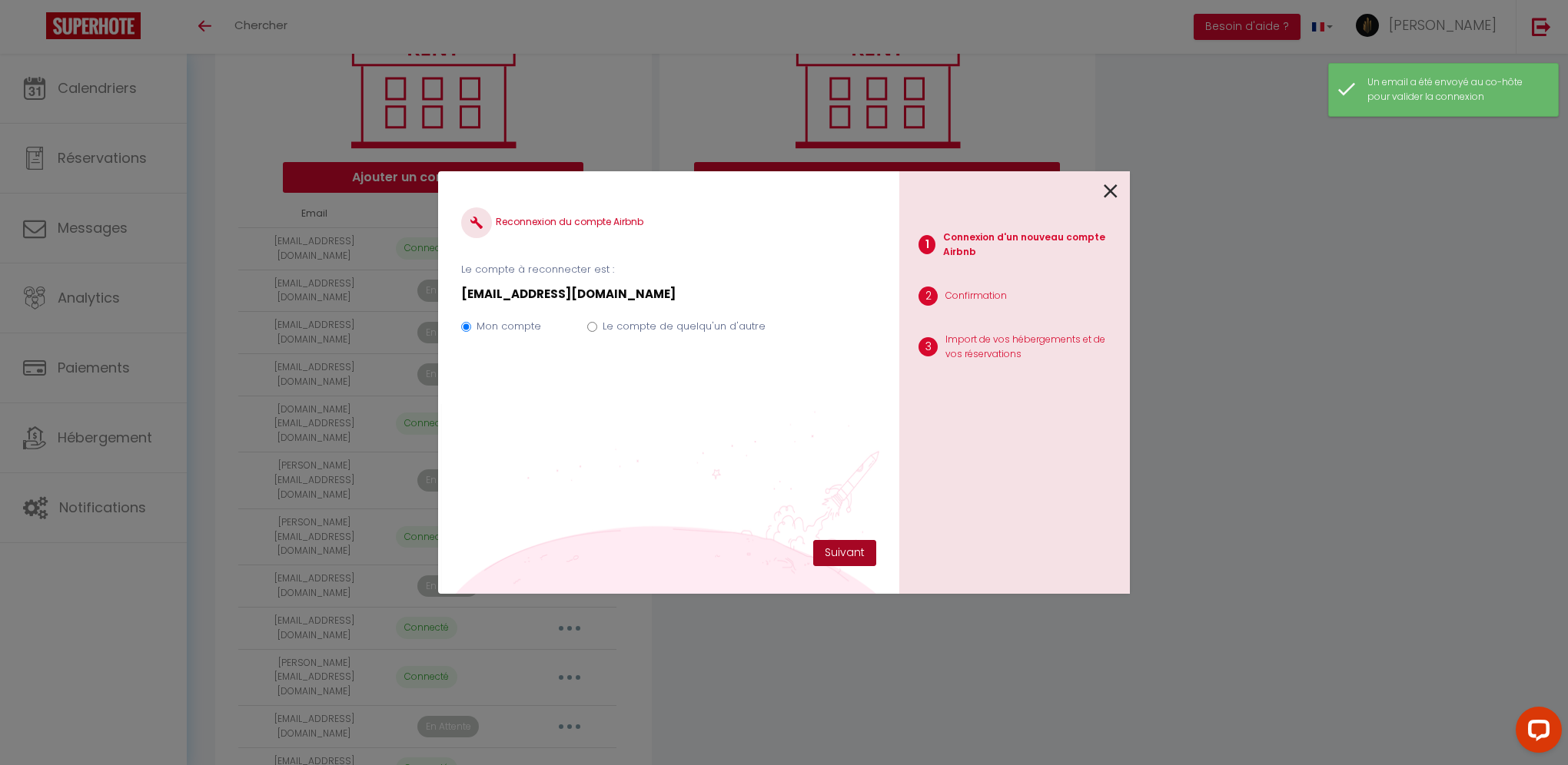
click at [867, 553] on button "Suivant" at bounding box center [845, 553] width 63 height 26
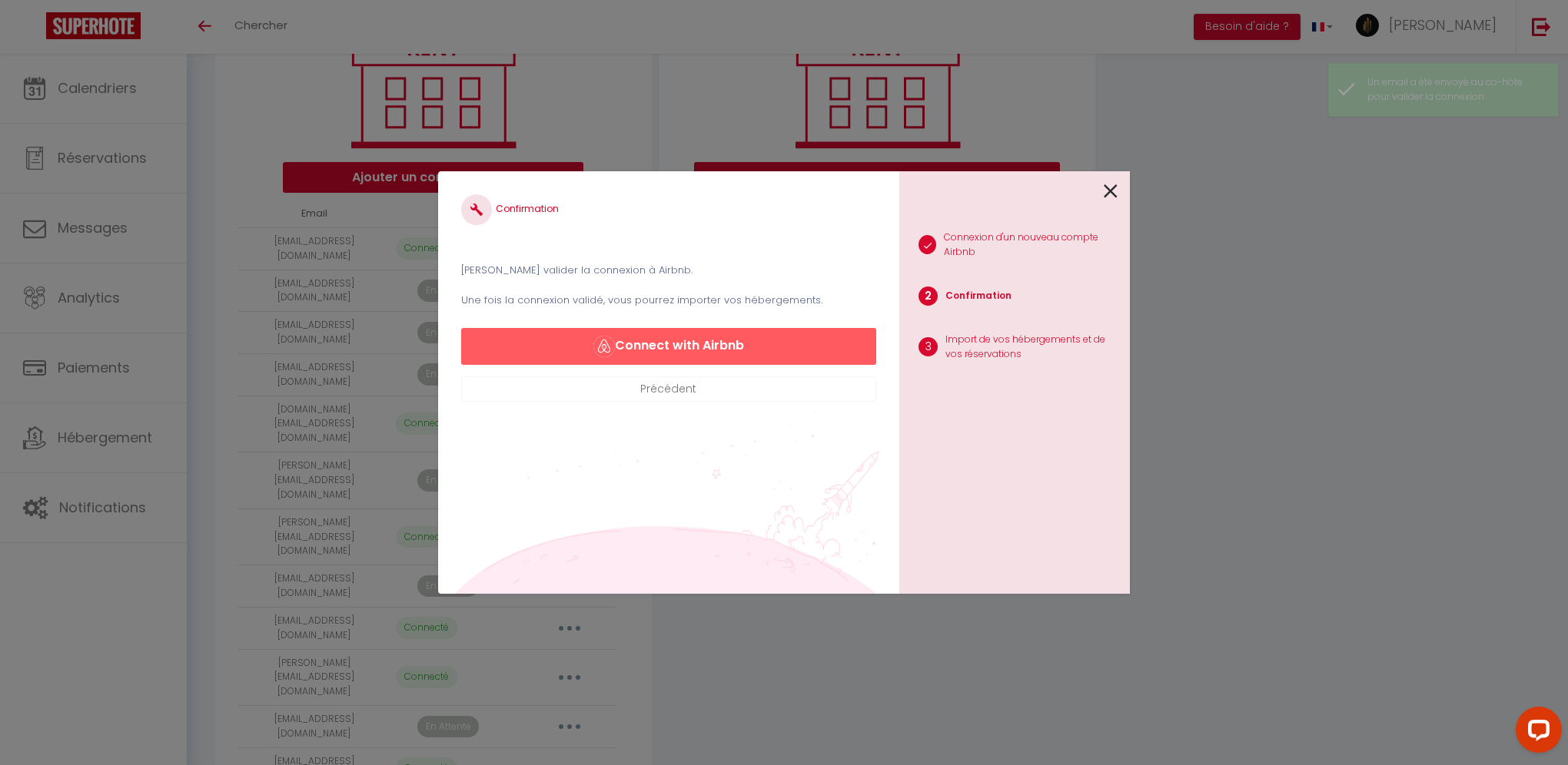
click at [682, 389] on button "Précédent" at bounding box center [668, 389] width 415 height 26
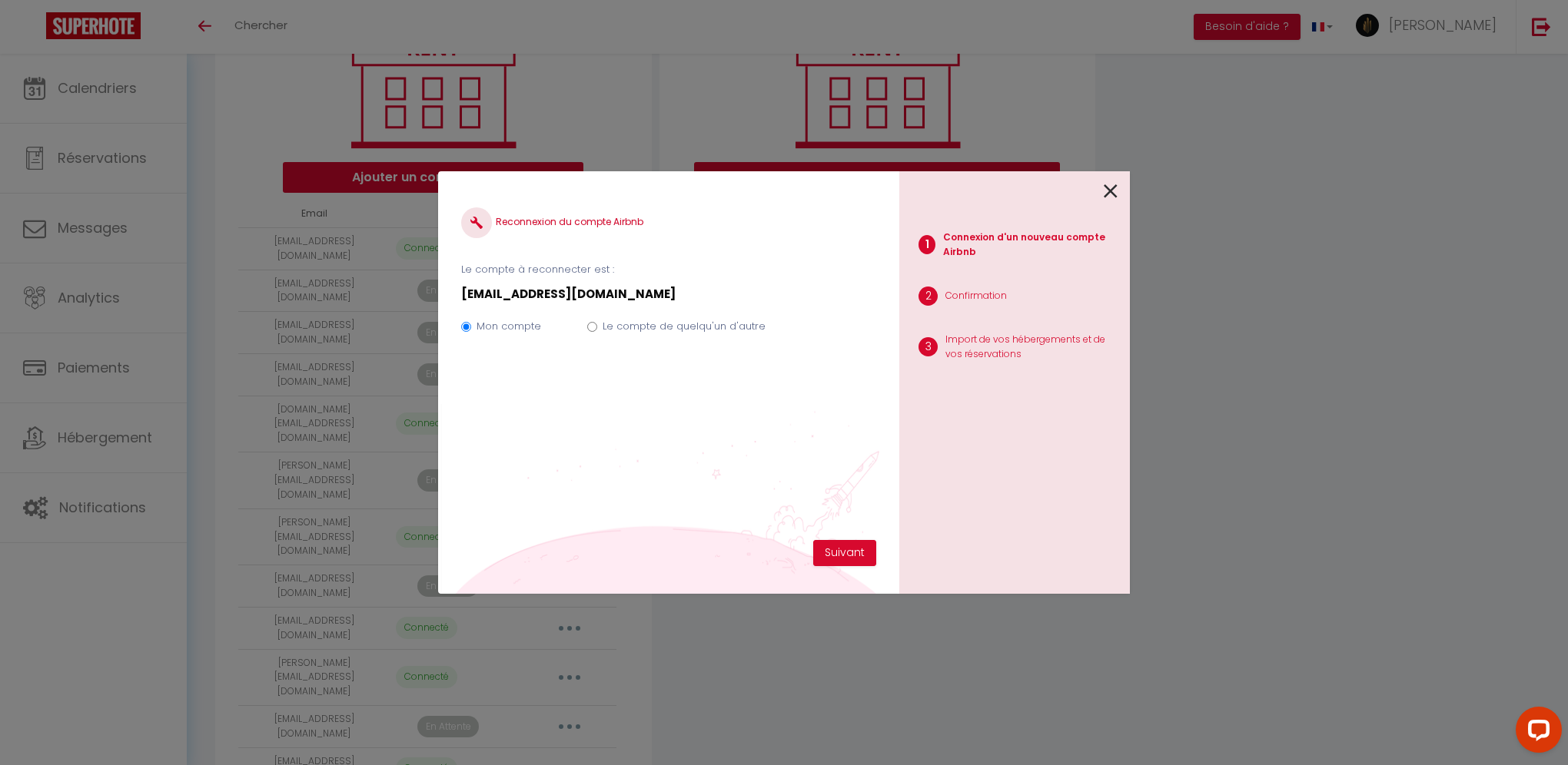
click at [619, 321] on label "Le compte de quelqu'un d'autre" at bounding box center [683, 326] width 163 height 15
click at [597, 321] on input "Le compte de quelqu'un d'autre" at bounding box center [592, 326] width 10 height 10
radio input "true"
radio input "false"
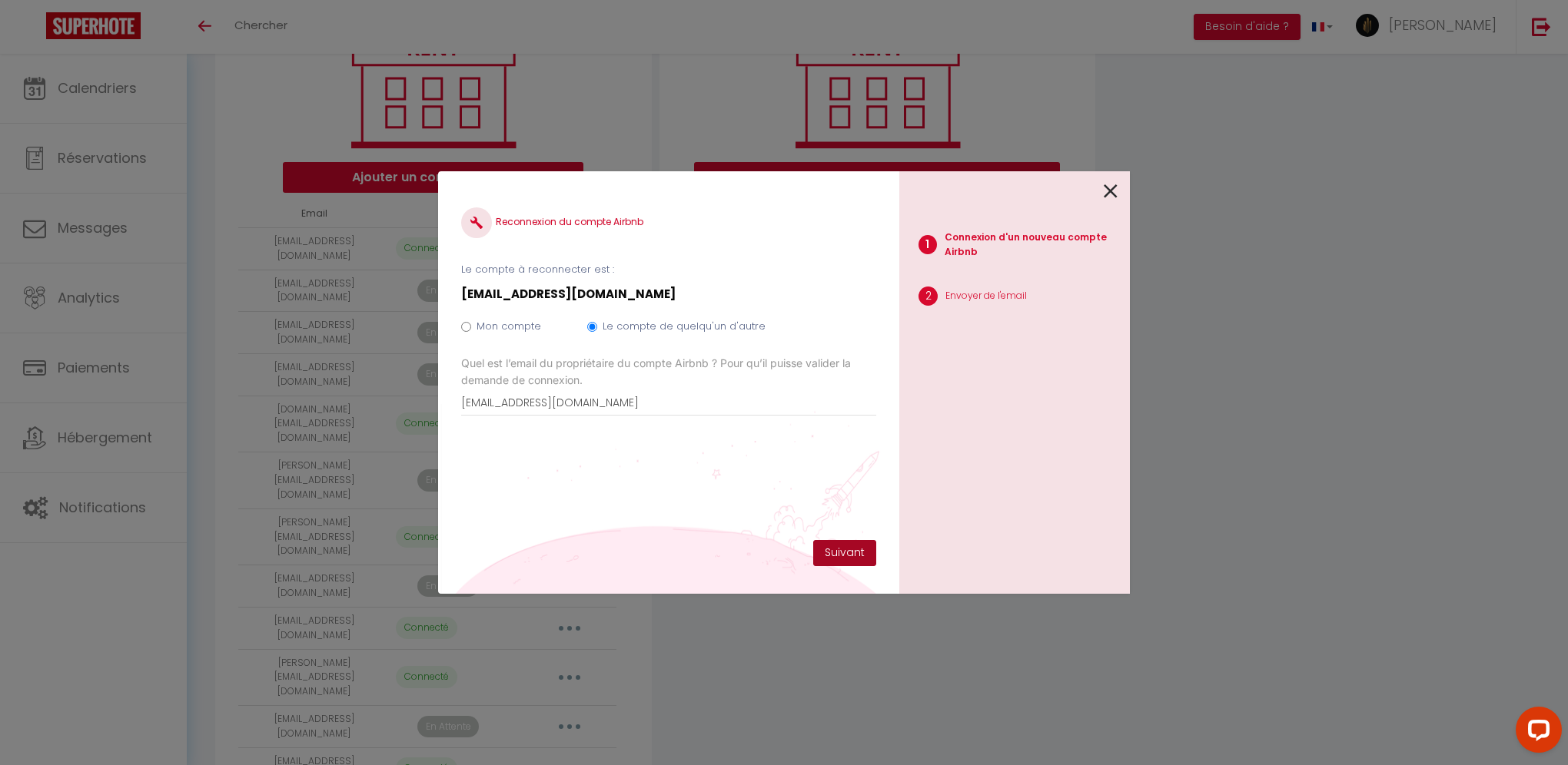
click at [860, 544] on button "Suivant" at bounding box center [845, 553] width 63 height 26
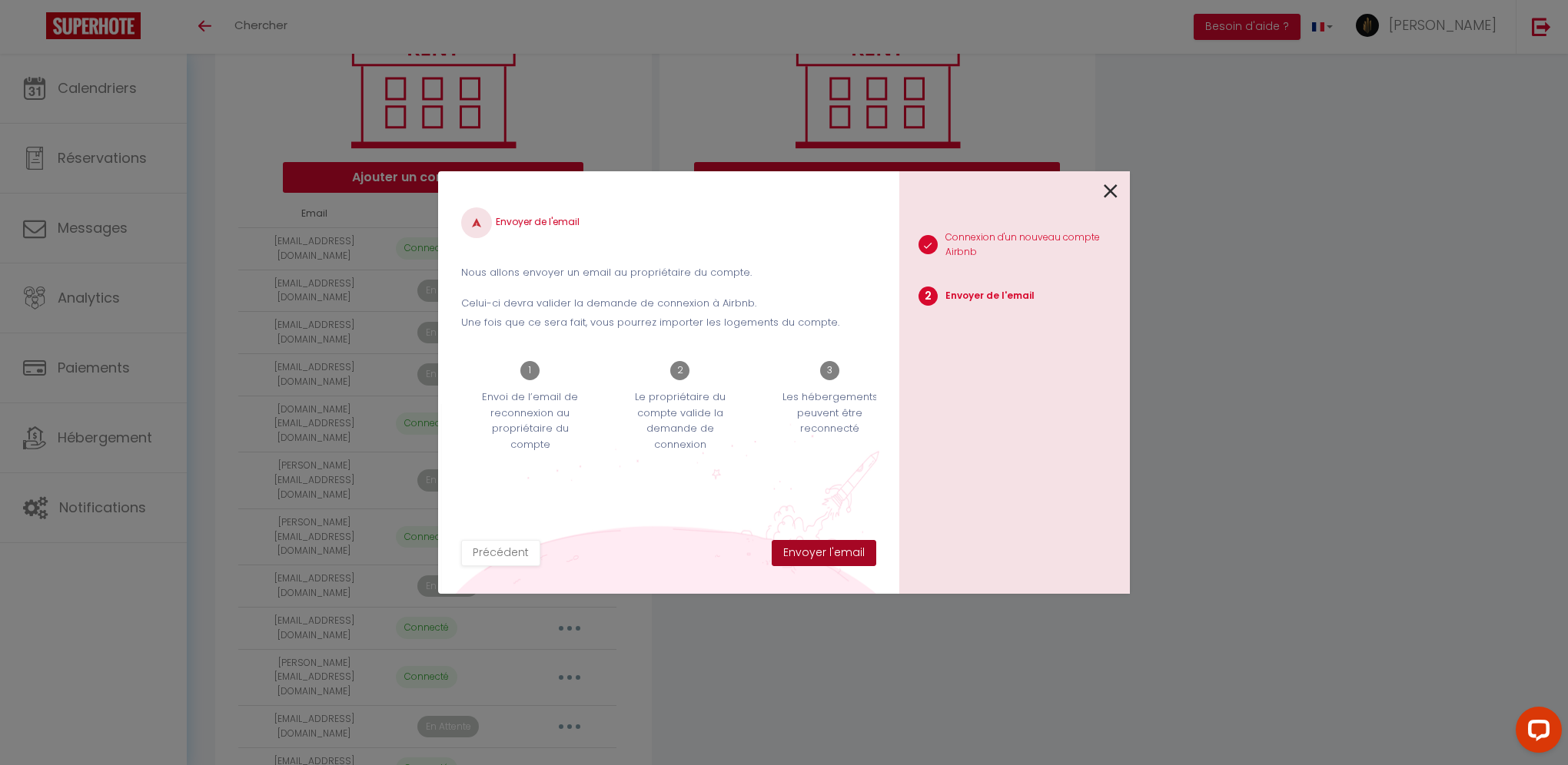
click at [849, 556] on button "Envoyer l'email" at bounding box center [824, 553] width 104 height 26
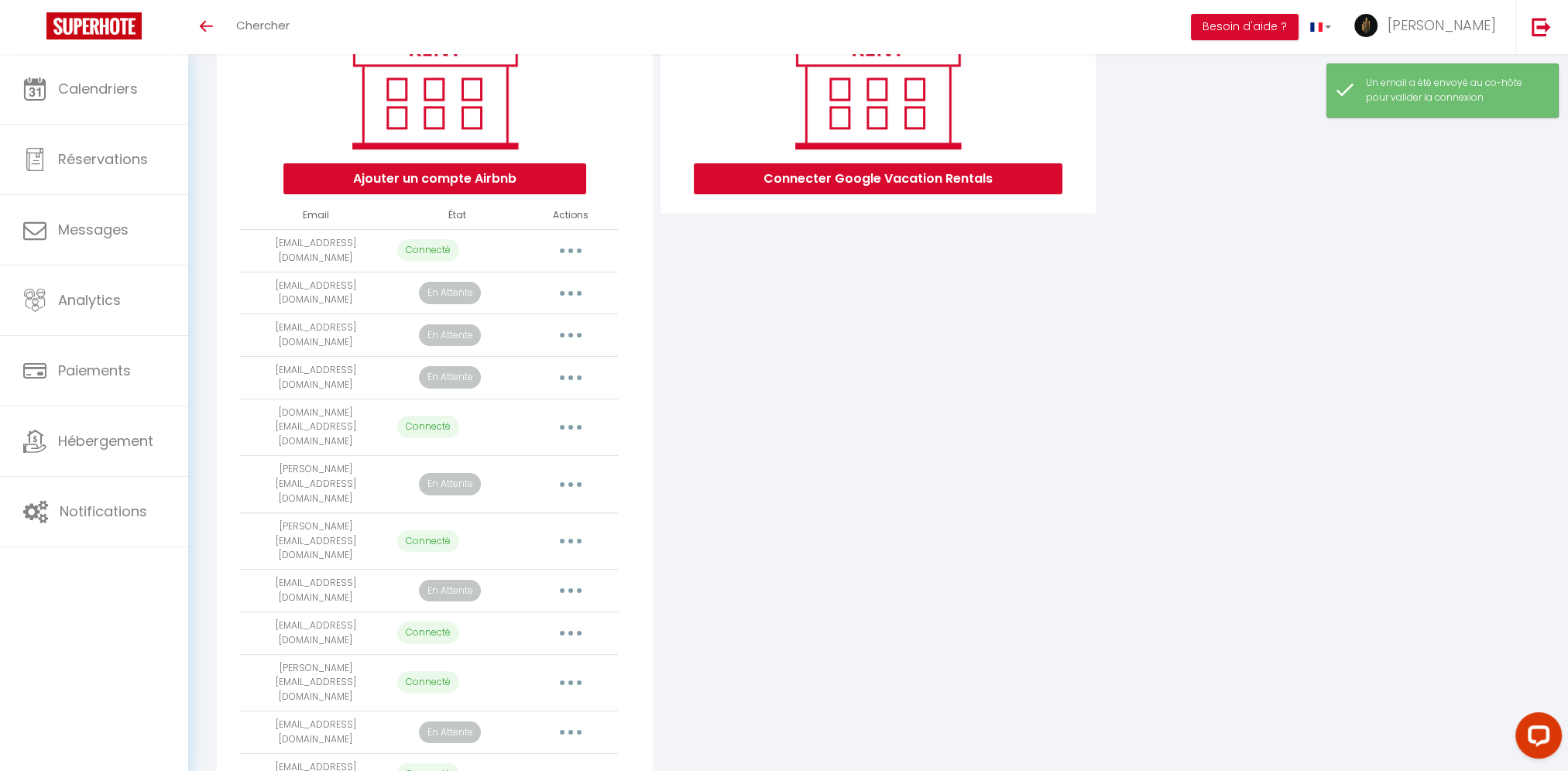
click at [856, 561] on div "Connecter Google Vacation Rentals" at bounding box center [878, 407] width 443 height 839
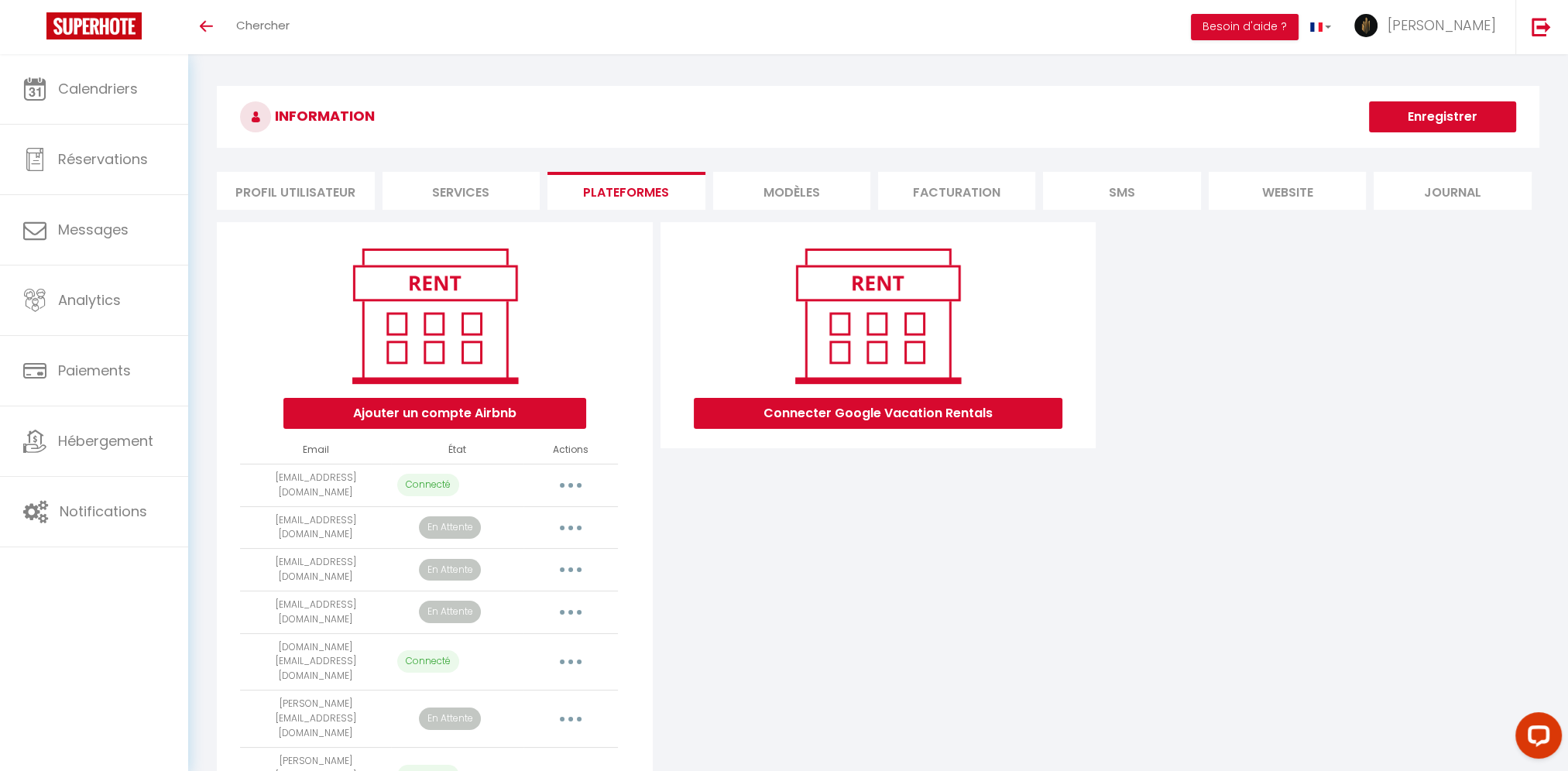
click at [289, 174] on li "Profil Utilisateur" at bounding box center [295, 191] width 157 height 38
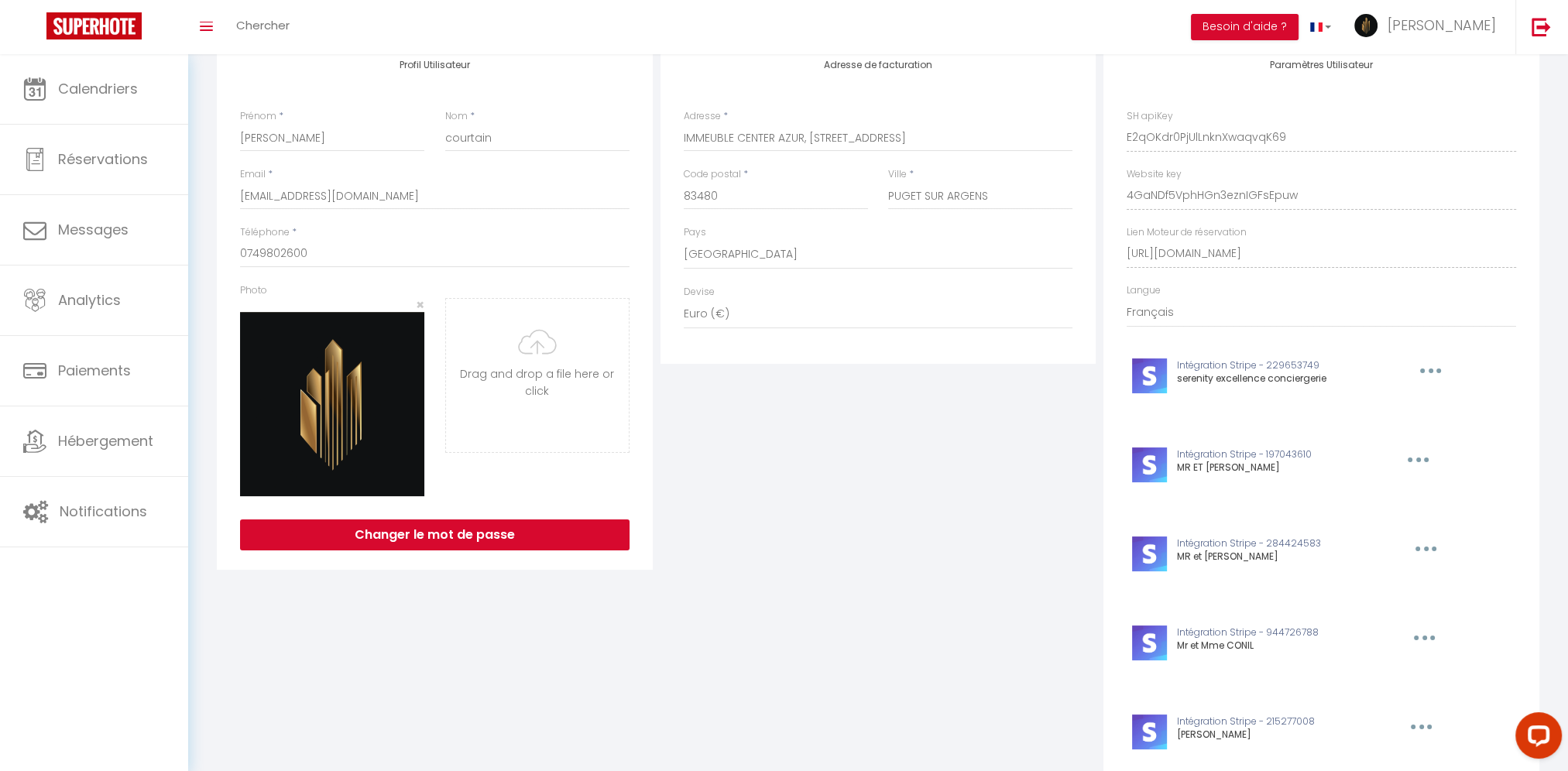
scroll to position [155, 0]
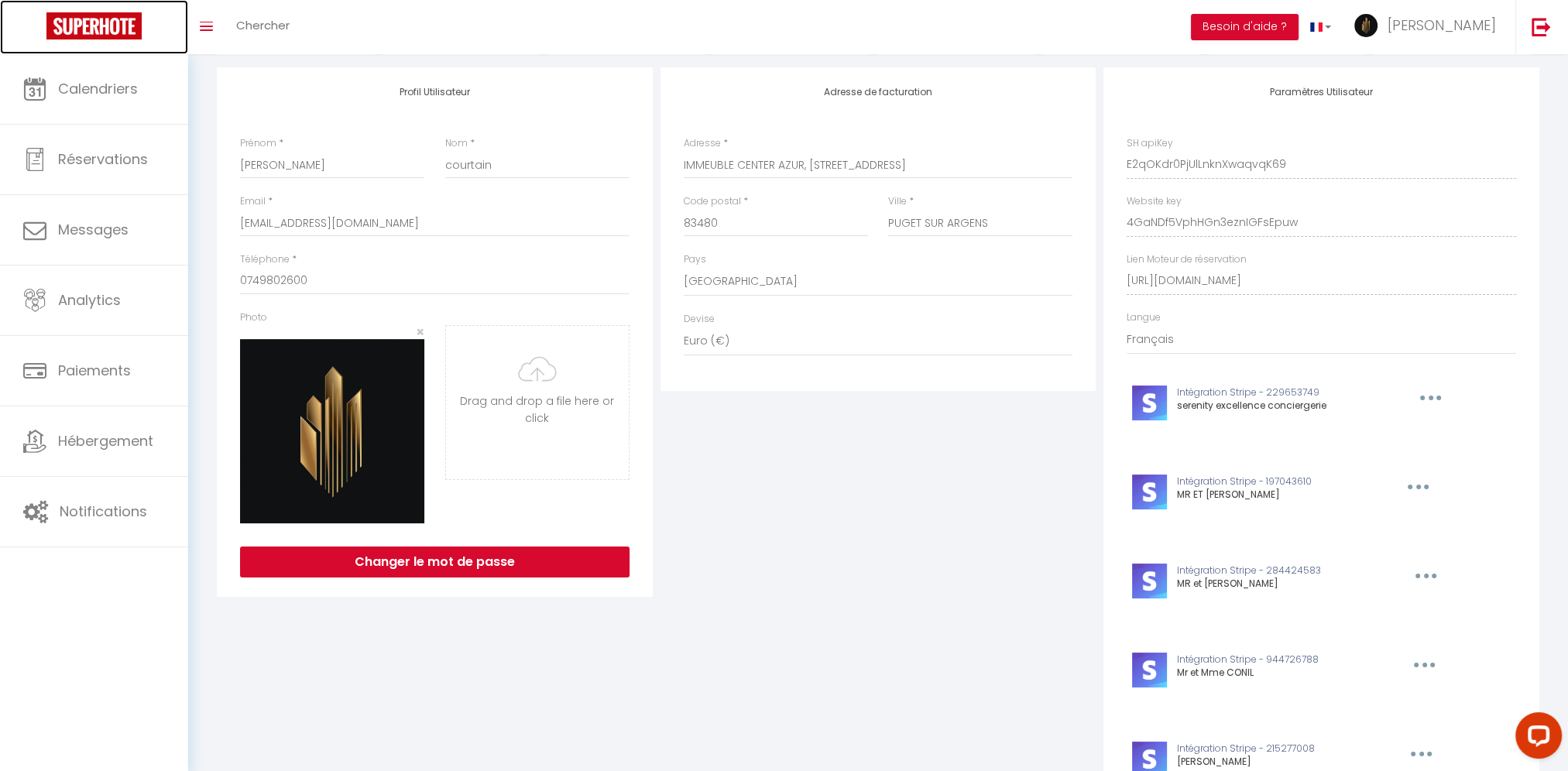
click at [124, 32] on img at bounding box center [93, 25] width 95 height 27
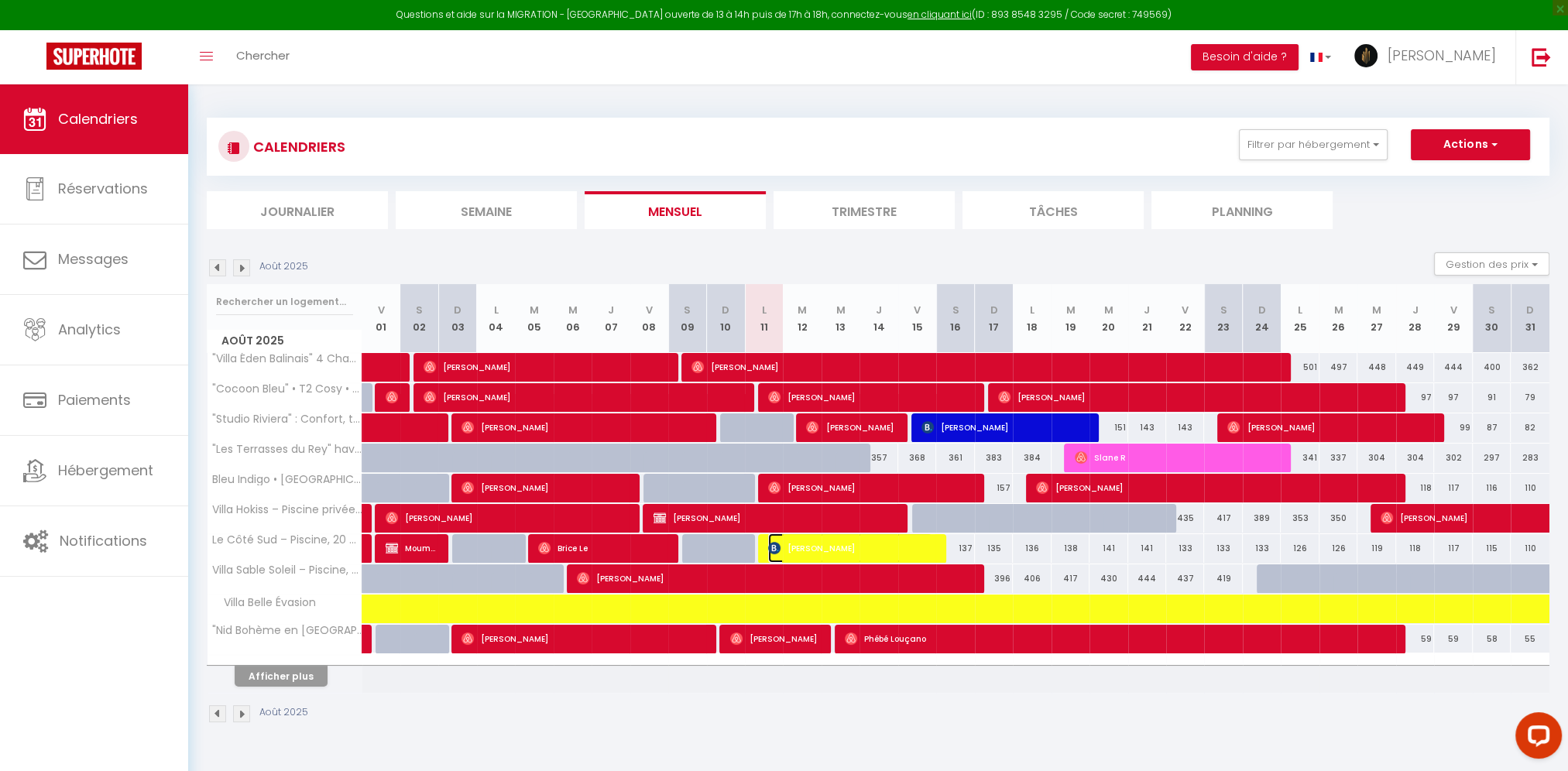
click at [838, 550] on span "[PERSON_NAME]" at bounding box center [850, 547] width 164 height 29
select select "OK"
select select "KO"
select select "0"
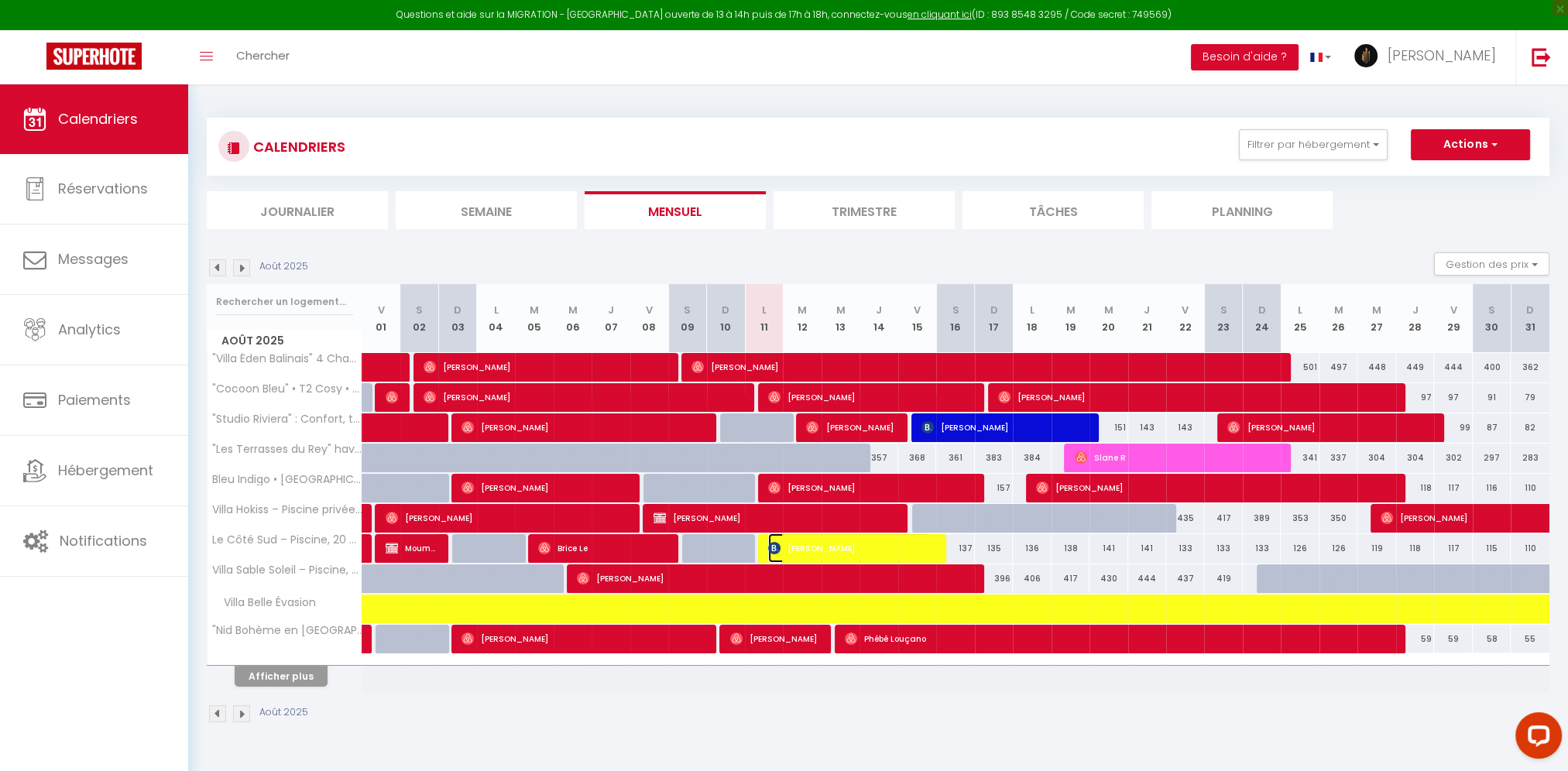
select select "1"
select select
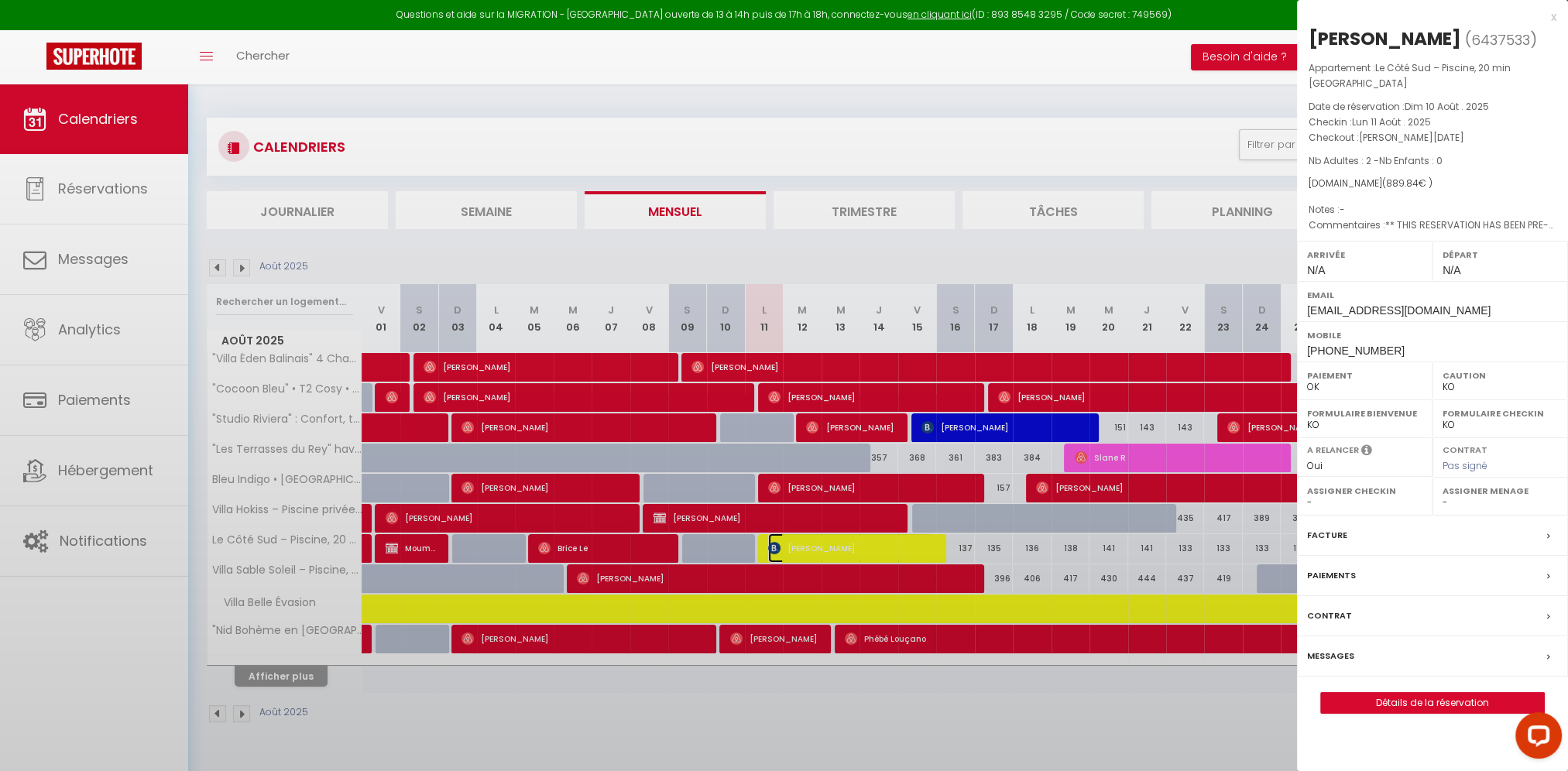
select select "50587"
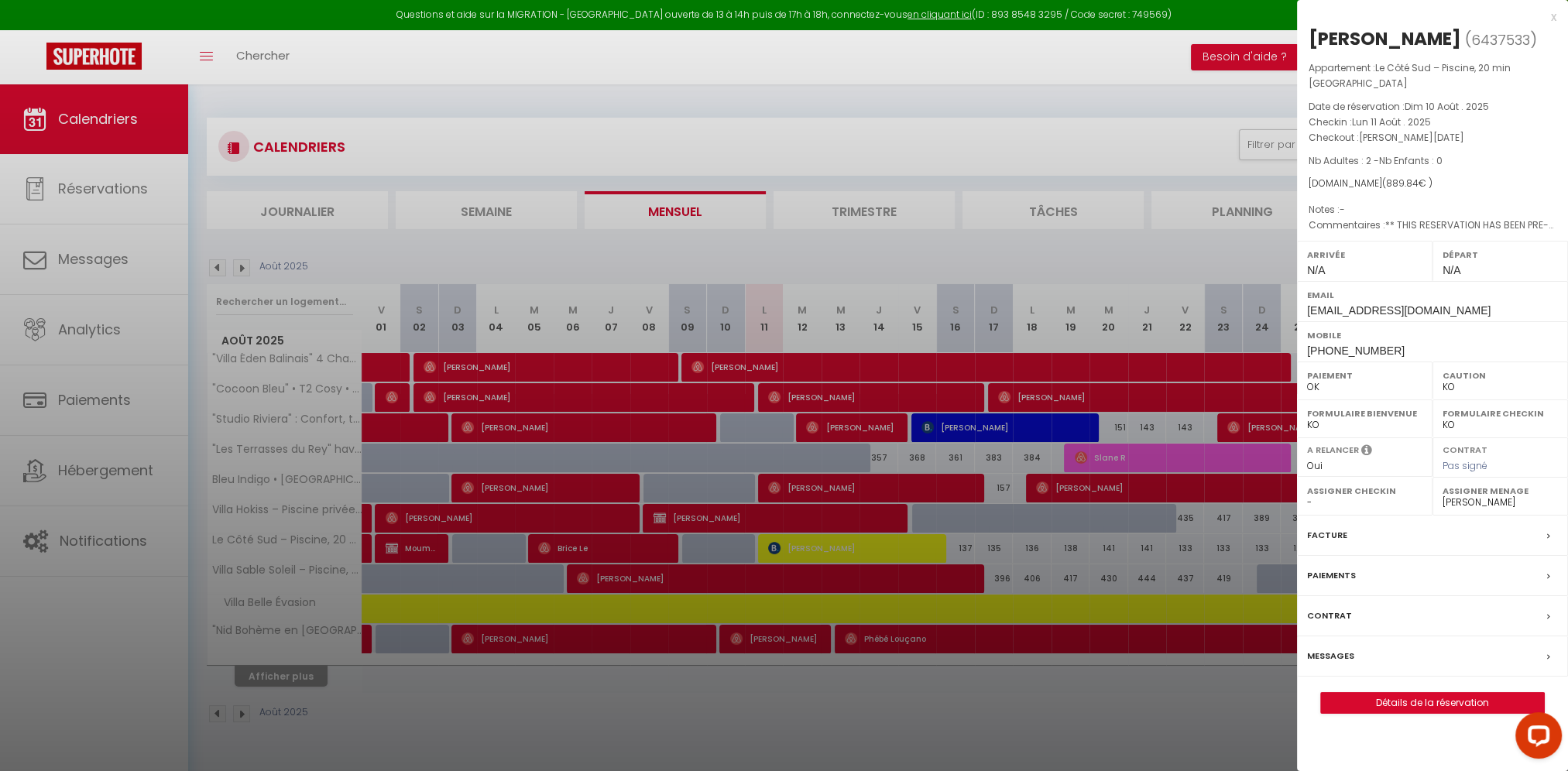
click at [1377, 655] on div "Messages" at bounding box center [1433, 656] width 271 height 40
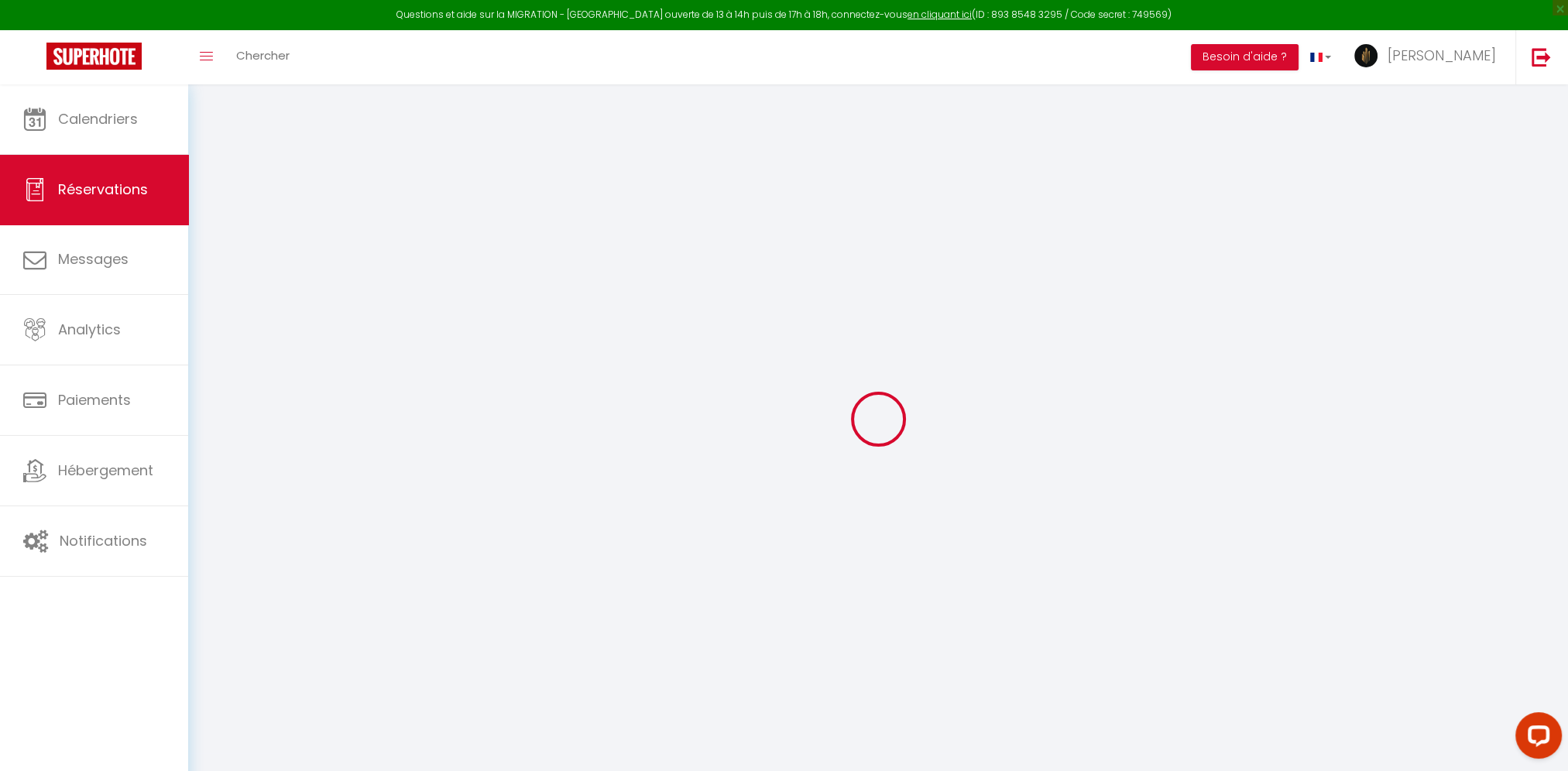
select select
checkbox input "false"
type textarea "** THIS RESERVATION HAS BEEN PRE-PAID ** BOOKING NOTE : Payment charge is EUR 1…"
select select
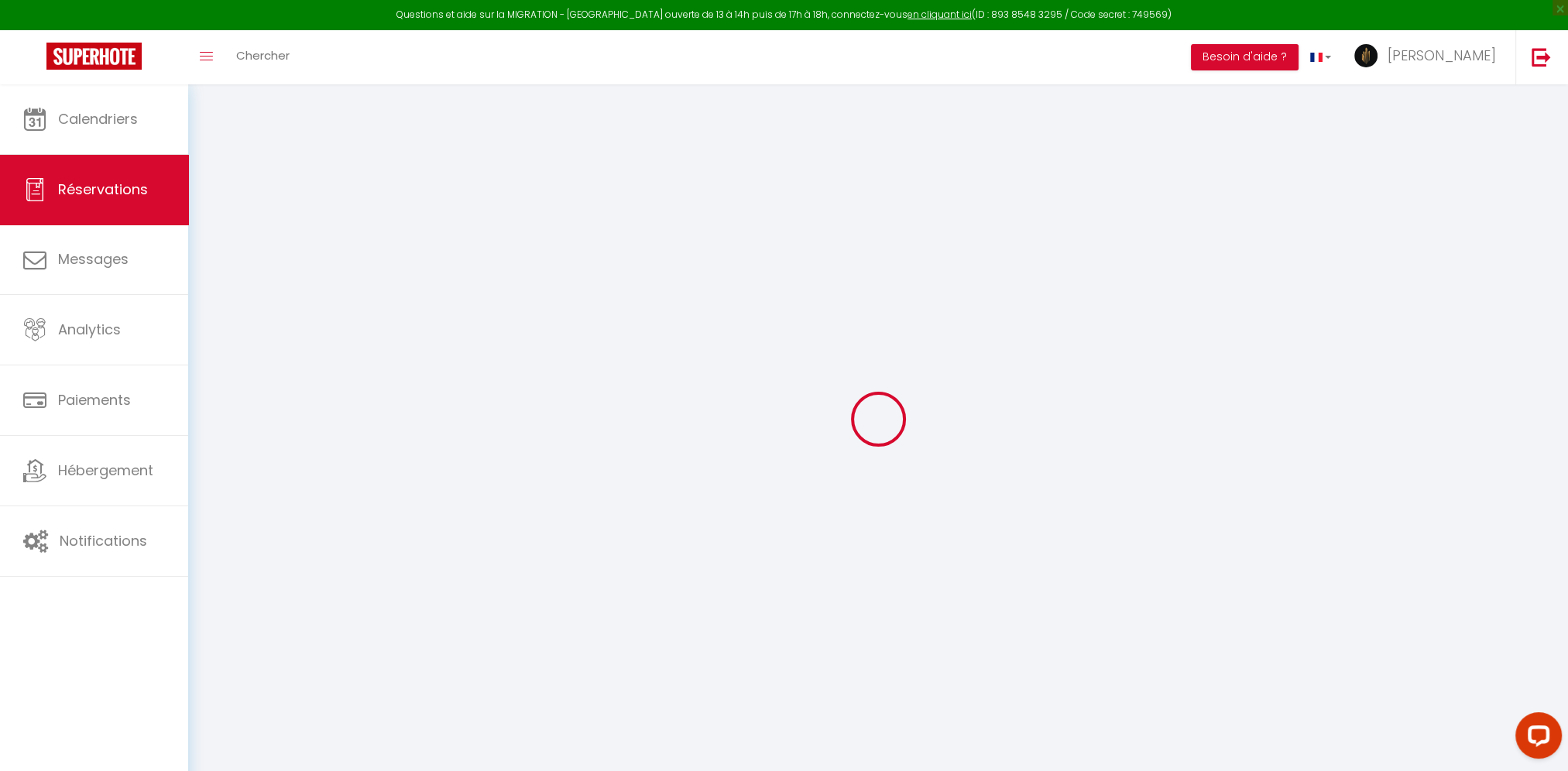
select select
checkbox input "false"
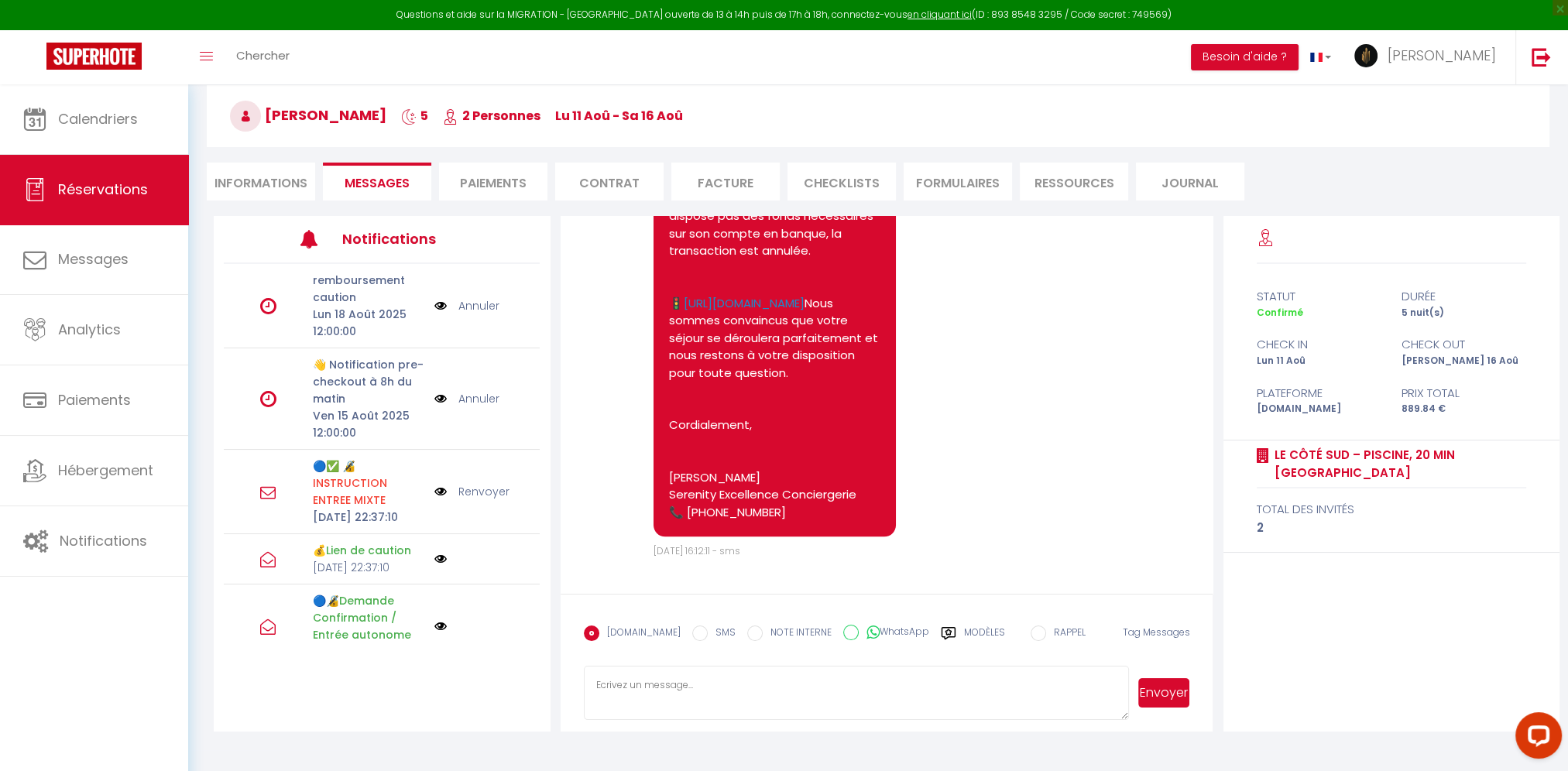
scroll to position [84, 0]
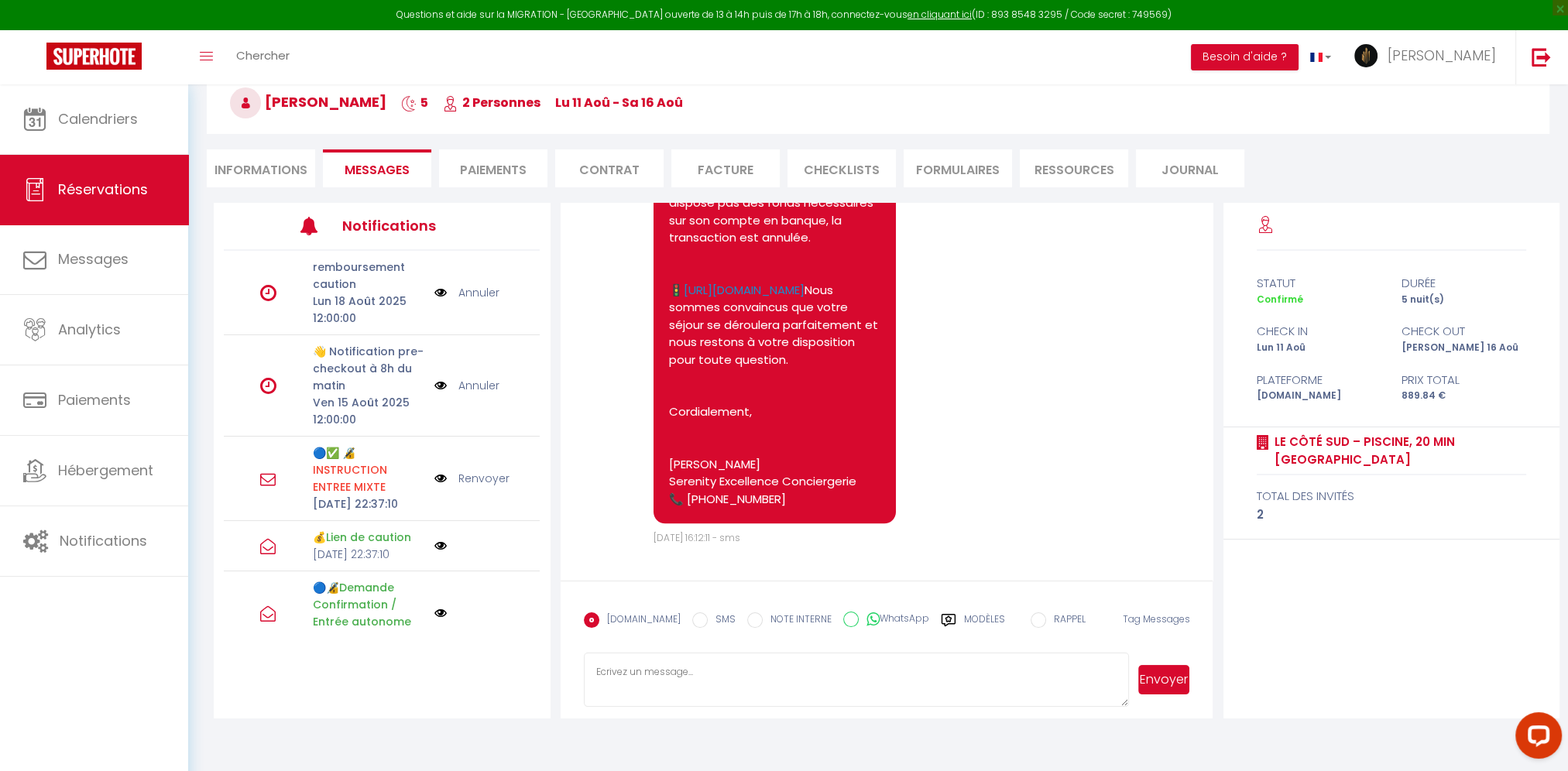
click at [964, 618] on label "Modèles" at bounding box center [985, 625] width 41 height 27
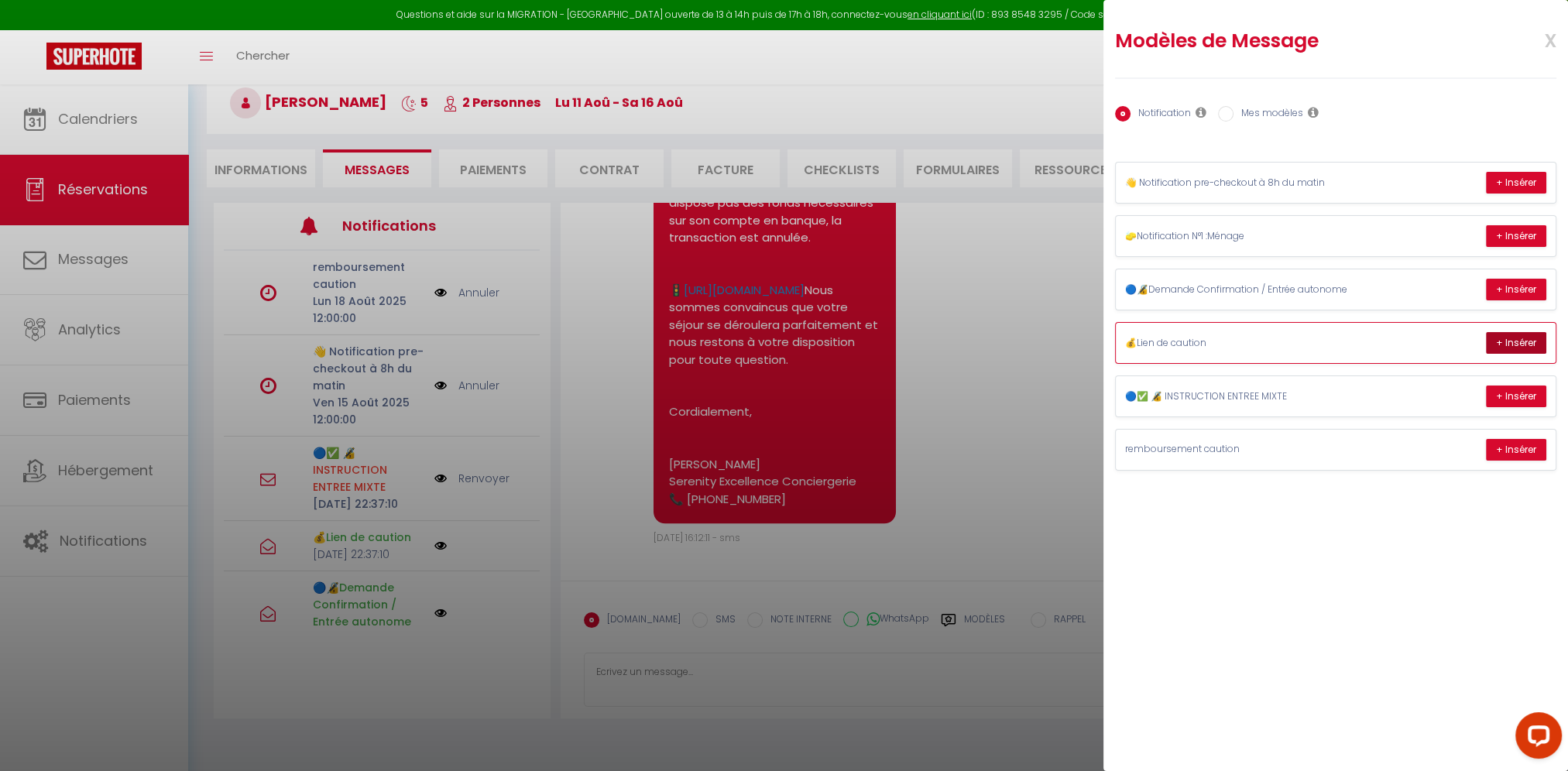
click at [1524, 339] on button "+ Insérer" at bounding box center [1516, 343] width 60 height 22
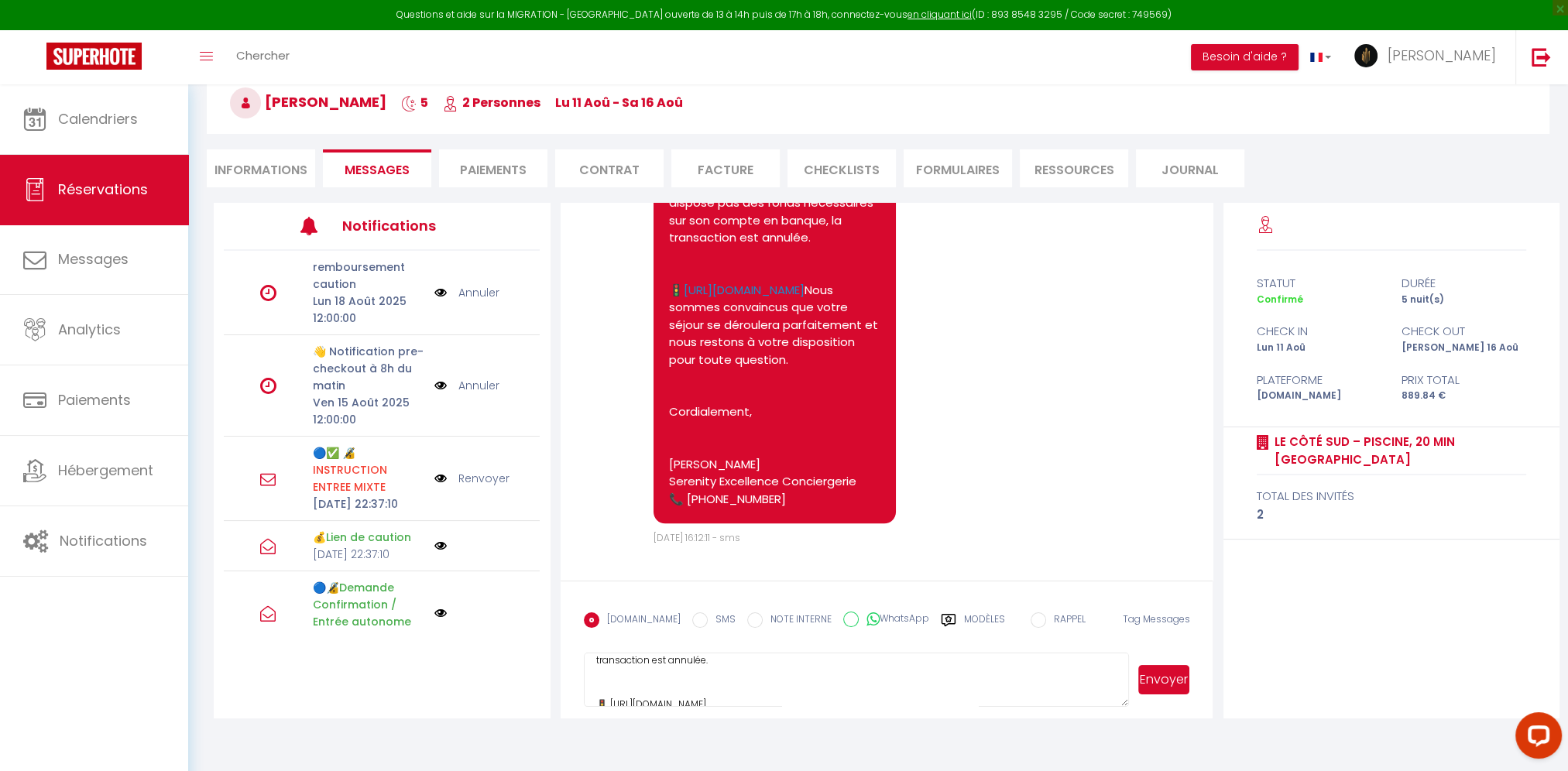
scroll to position [310, 0]
drag, startPoint x: 848, startPoint y: 668, endPoint x: 794, endPoint y: 663, distance: 54.2
click at [794, 663] on textarea "Bonjour patrizia 💫, Nous sommes ravis de vous accueillir ! 👮‍♂️ Afin de protége…" at bounding box center [857, 680] width 546 height 54
drag, startPoint x: 788, startPoint y: 665, endPoint x: 575, endPoint y: 647, distance: 213.8
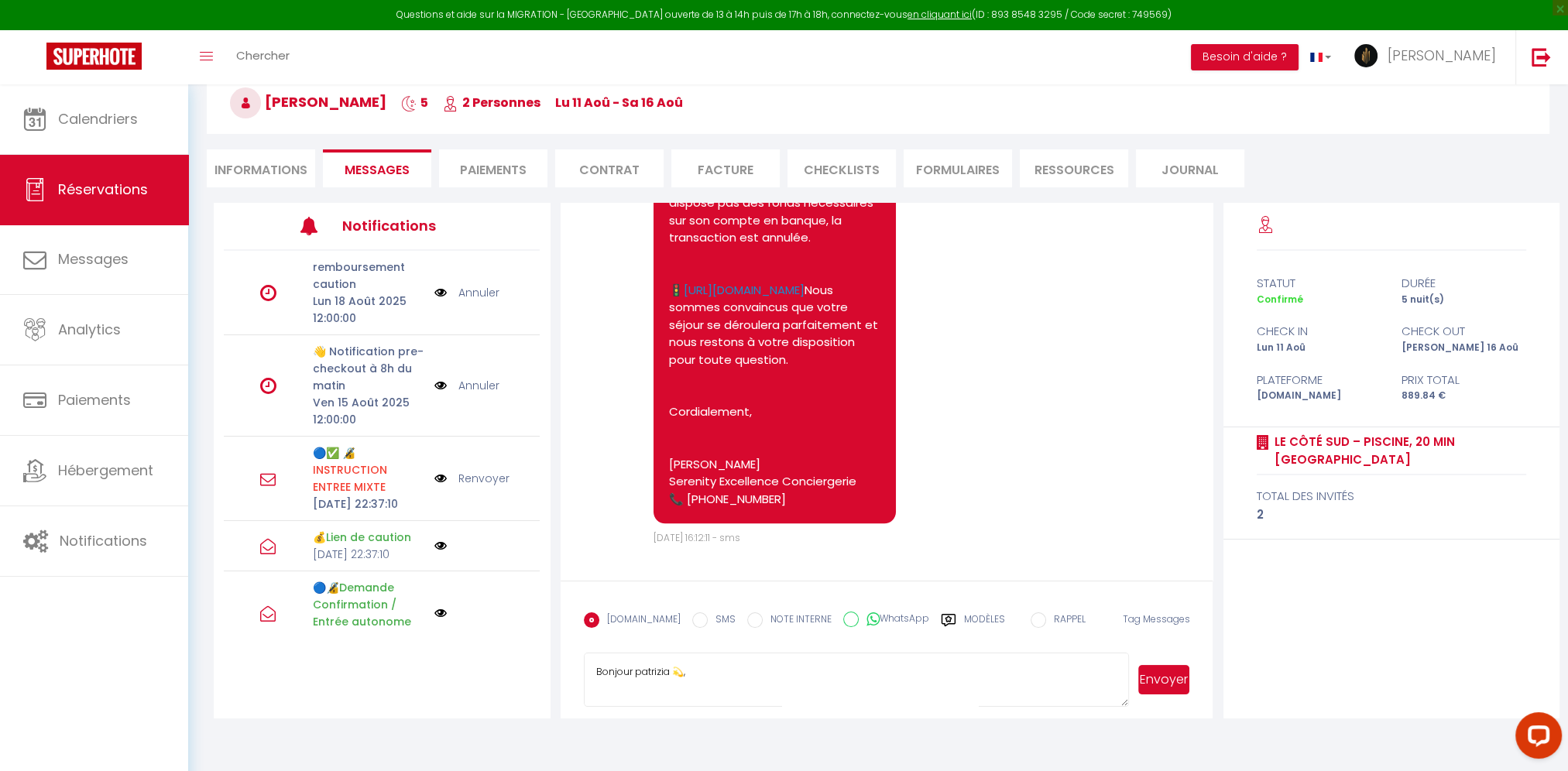
click at [575, 647] on form "Booking.com SMS NOTE INTERNE WhatsApp Modèles 11 « ‹ » › Aout 2025 2020 ~ 2030 …" at bounding box center [887, 649] width 653 height 138
click at [964, 614] on label "Modèles" at bounding box center [985, 625] width 41 height 27
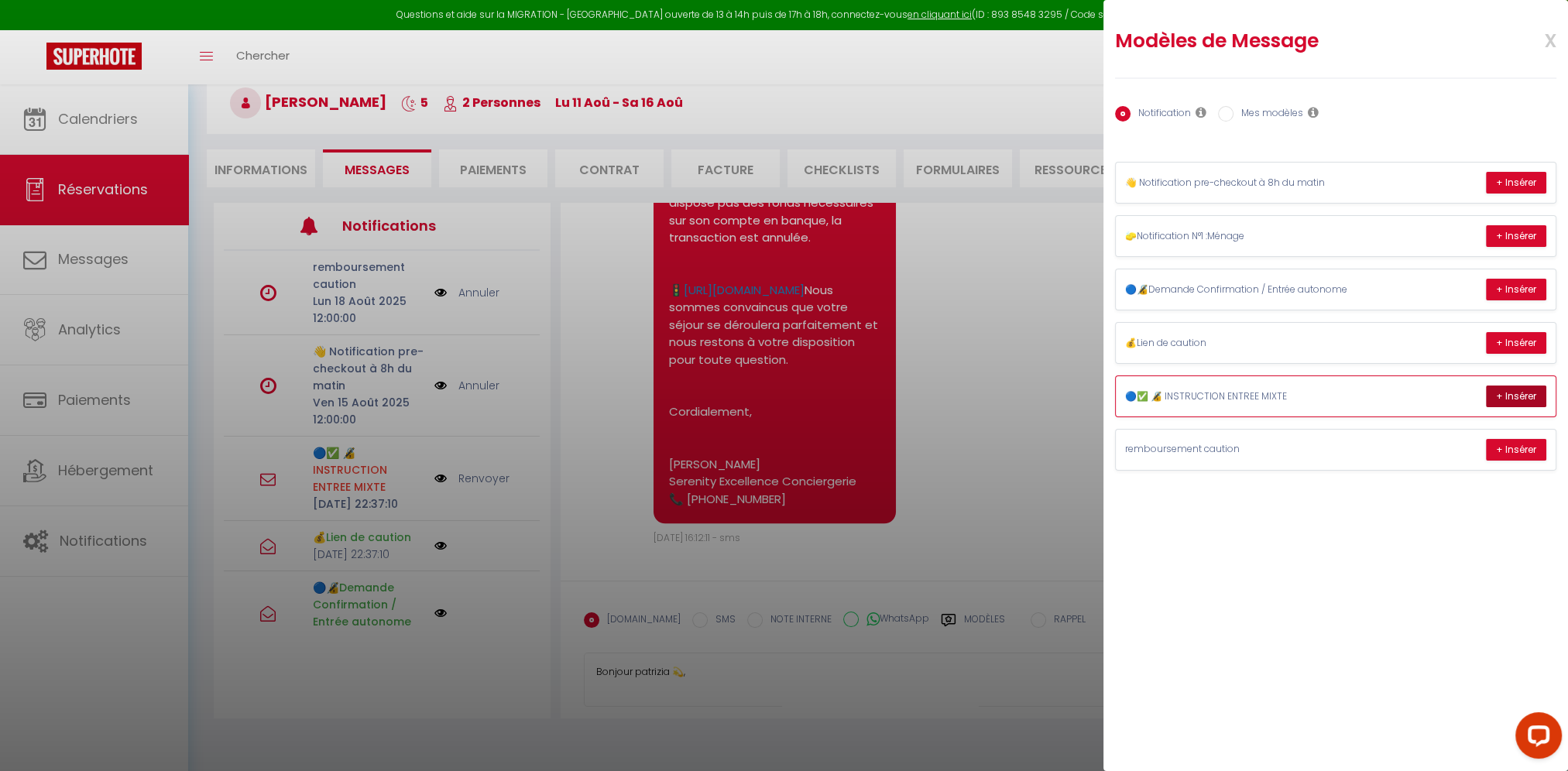
click at [1506, 397] on button "+ Insérer" at bounding box center [1516, 395] width 60 height 22
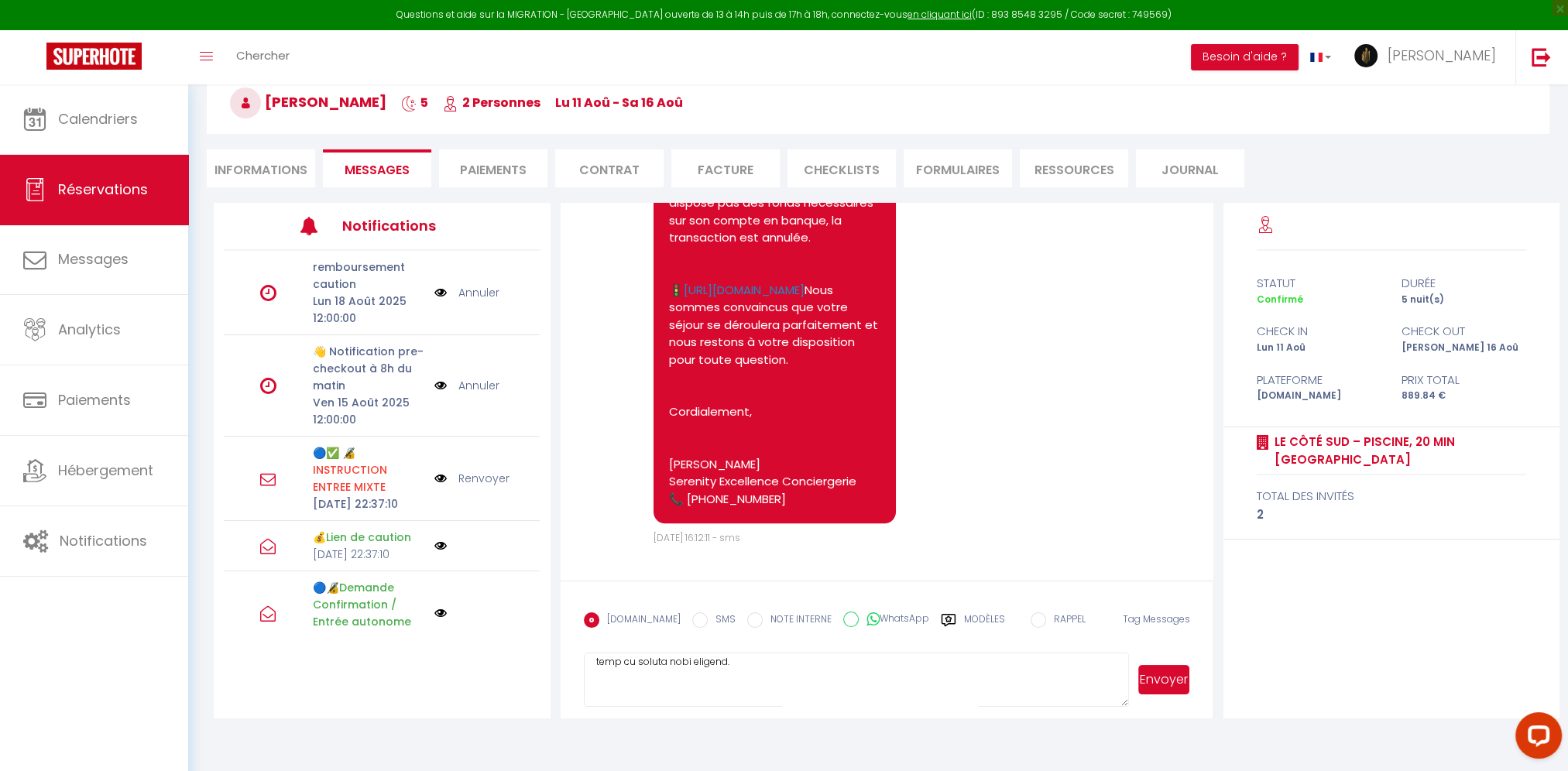
scroll to position [1954, 0]
drag, startPoint x: 598, startPoint y: 670, endPoint x: 904, endPoint y: 710, distance: 308.6
click at [904, 710] on form "Booking.com SMS NOTE INTERNE WhatsApp Modèles 11 « ‹ » › Aout 2025 2020 ~ 2030 …" at bounding box center [887, 649] width 653 height 138
type textarea "B"
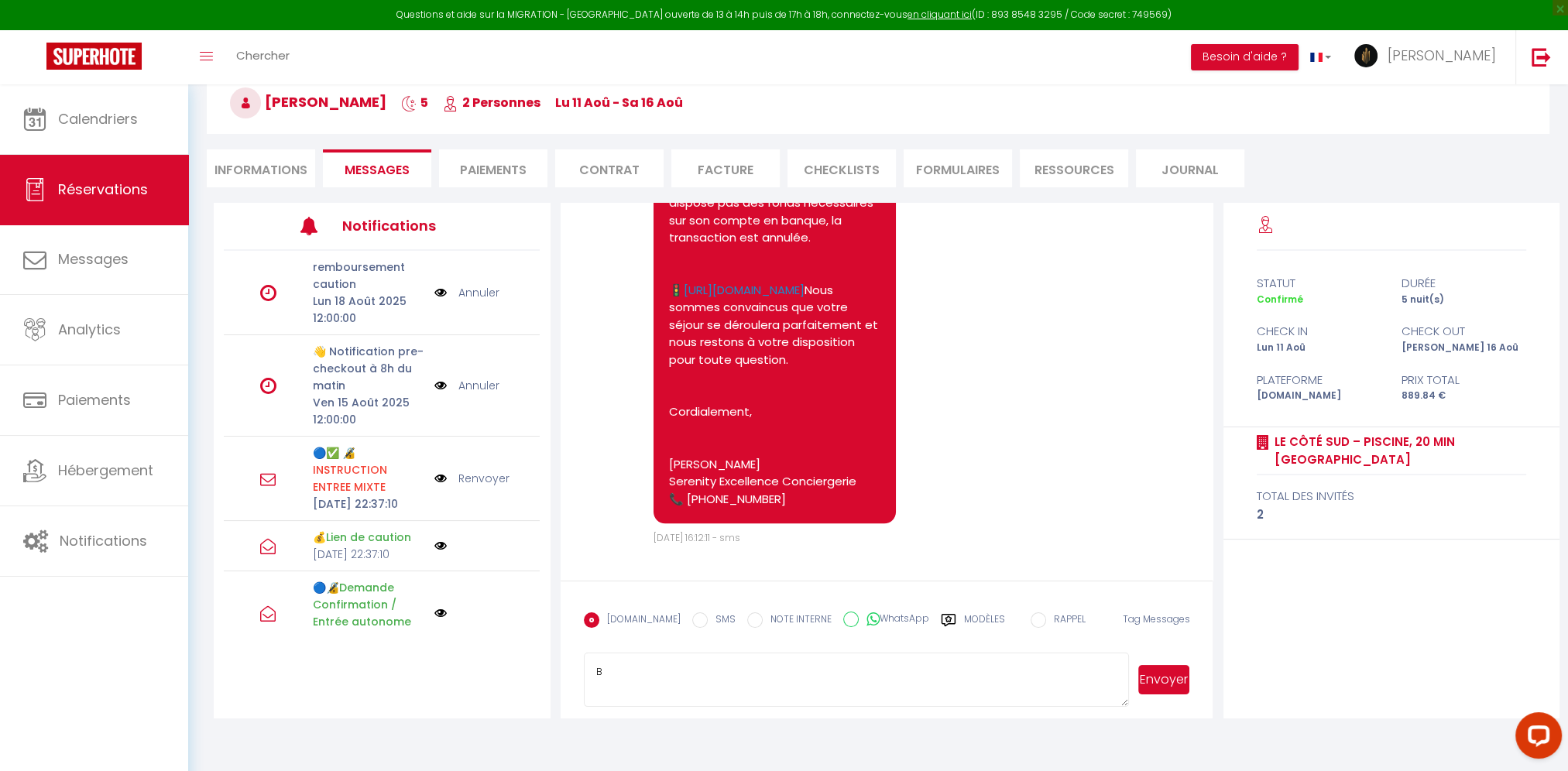
drag, startPoint x: 811, startPoint y: 687, endPoint x: 513, endPoint y: 667, distance: 298.7
click at [513, 667] on div "Notifications remboursement caution Lun 18 Août 2025 12:00:00 Annuler 👋 Notific…" at bounding box center [887, 460] width 1346 height 516
click at [948, 618] on div "Modèles" at bounding box center [972, 628] width 64 height 33
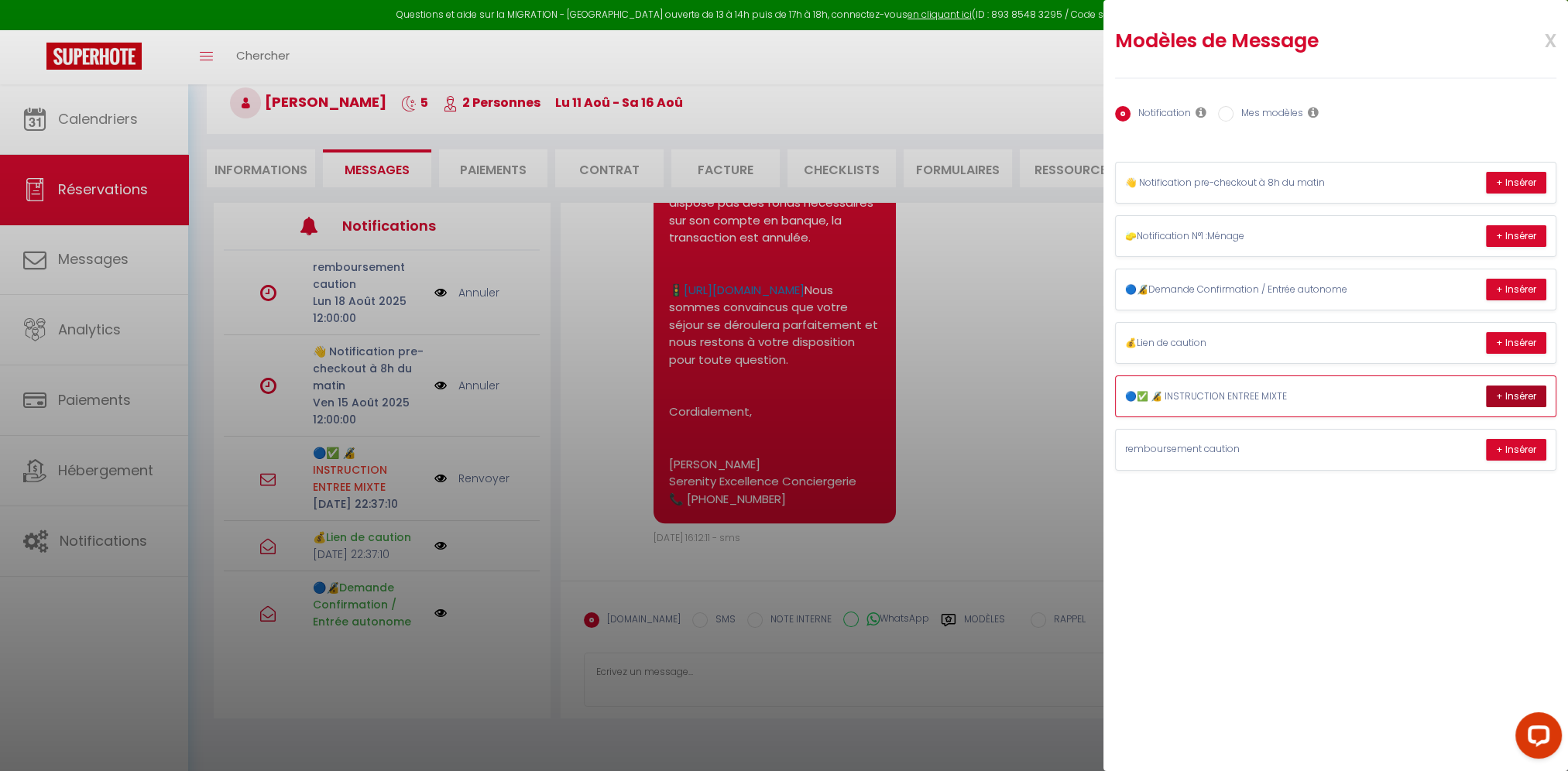
click at [1496, 393] on button "+ Insérer" at bounding box center [1516, 395] width 60 height 22
type textarea "Bonjour patrizia, Votre séjour approche à grands pas et nous sommes ravis de vo…"
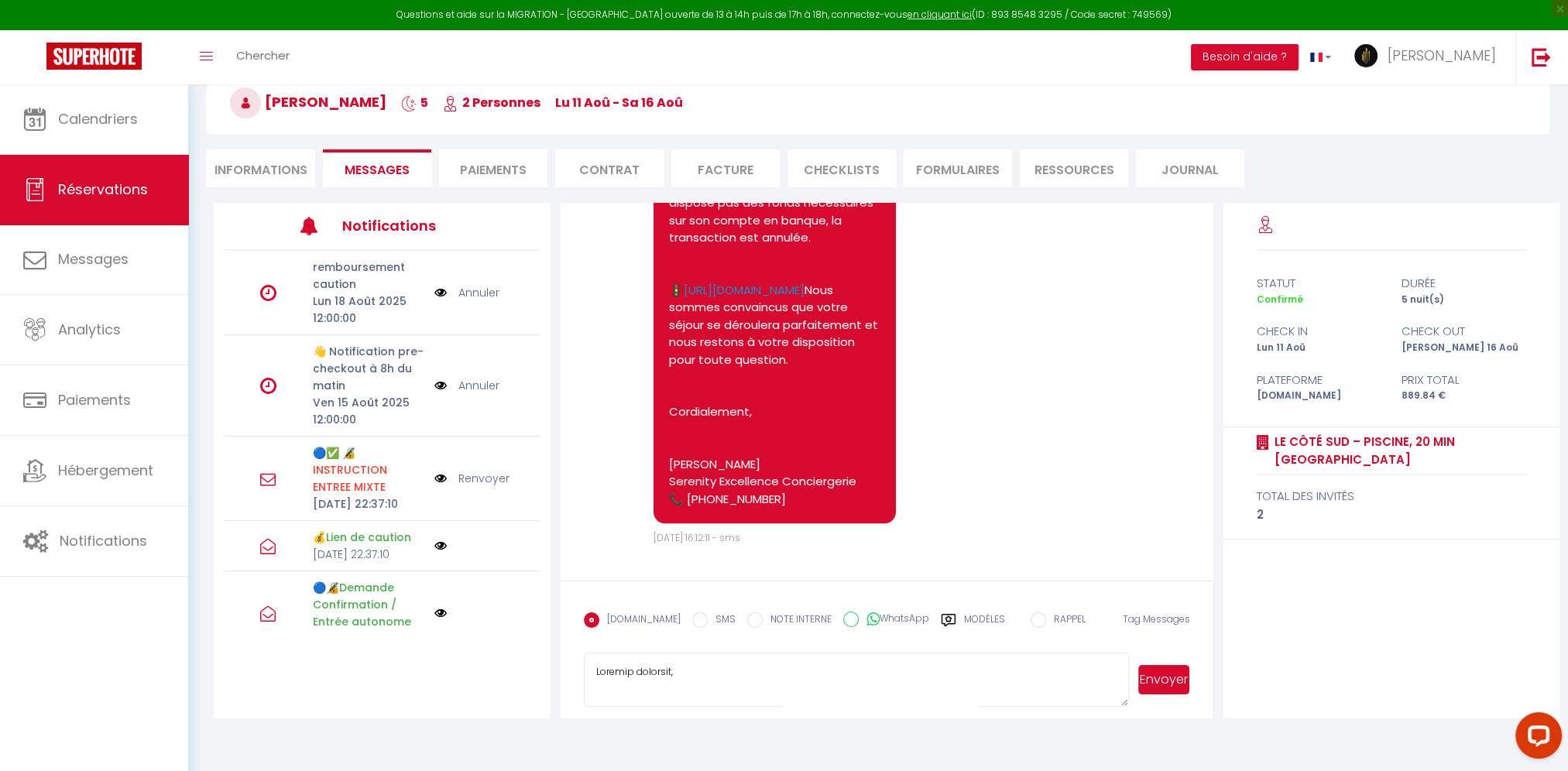
drag, startPoint x: 764, startPoint y: 669, endPoint x: 589, endPoint y: 665, distance: 175.0
click at [588, 671] on textarea at bounding box center [857, 680] width 546 height 54
